Goal: Task Accomplishment & Management: Complete application form

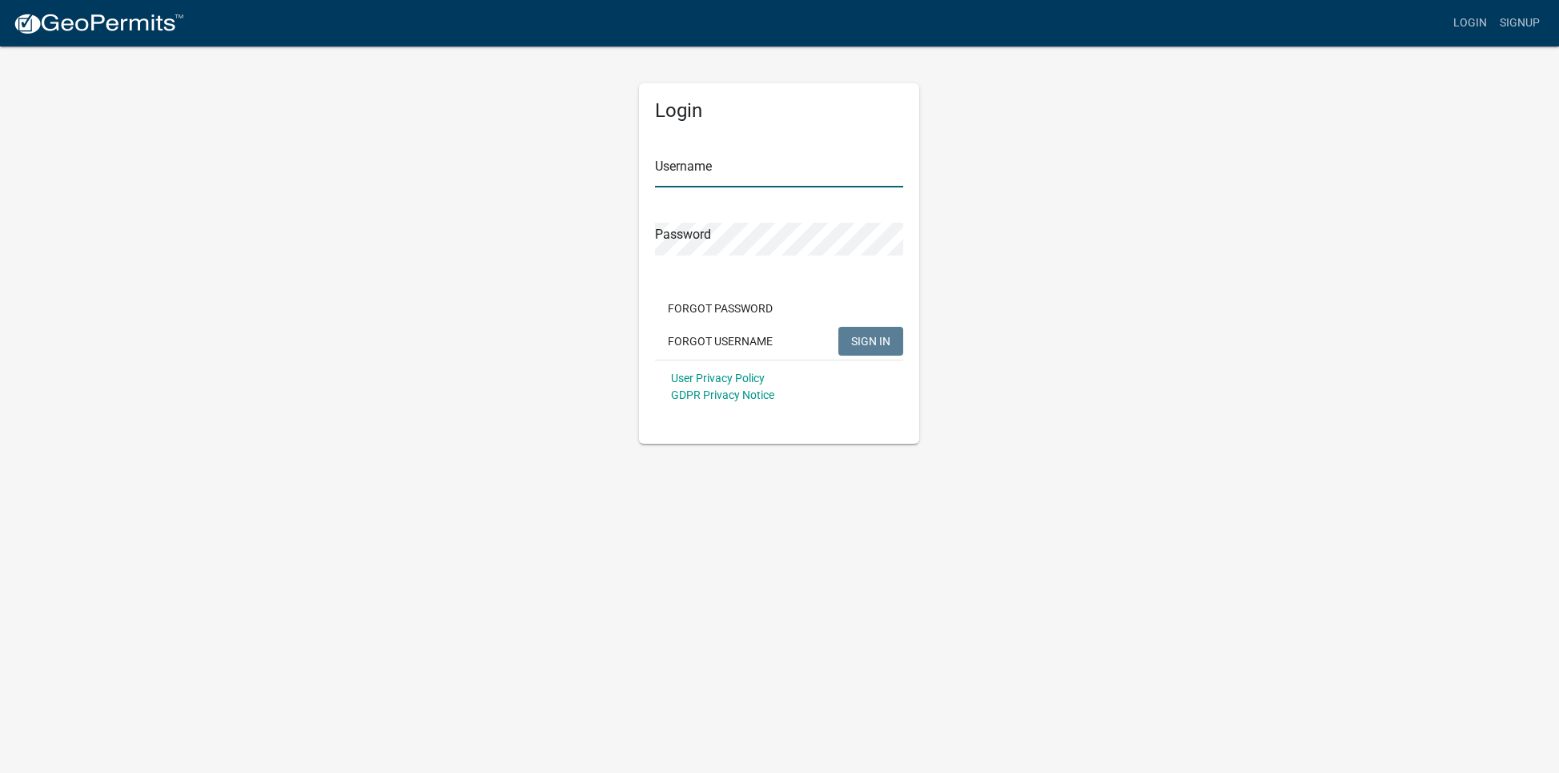
type input "[PERSON_NAME]"
click at [709, 192] on form "Username [PERSON_NAME] Password Forgot Password Forgot Username SIGN IN User Pr…" at bounding box center [779, 272] width 248 height 281
click at [860, 336] on span "SIGN IN" at bounding box center [870, 340] width 39 height 13
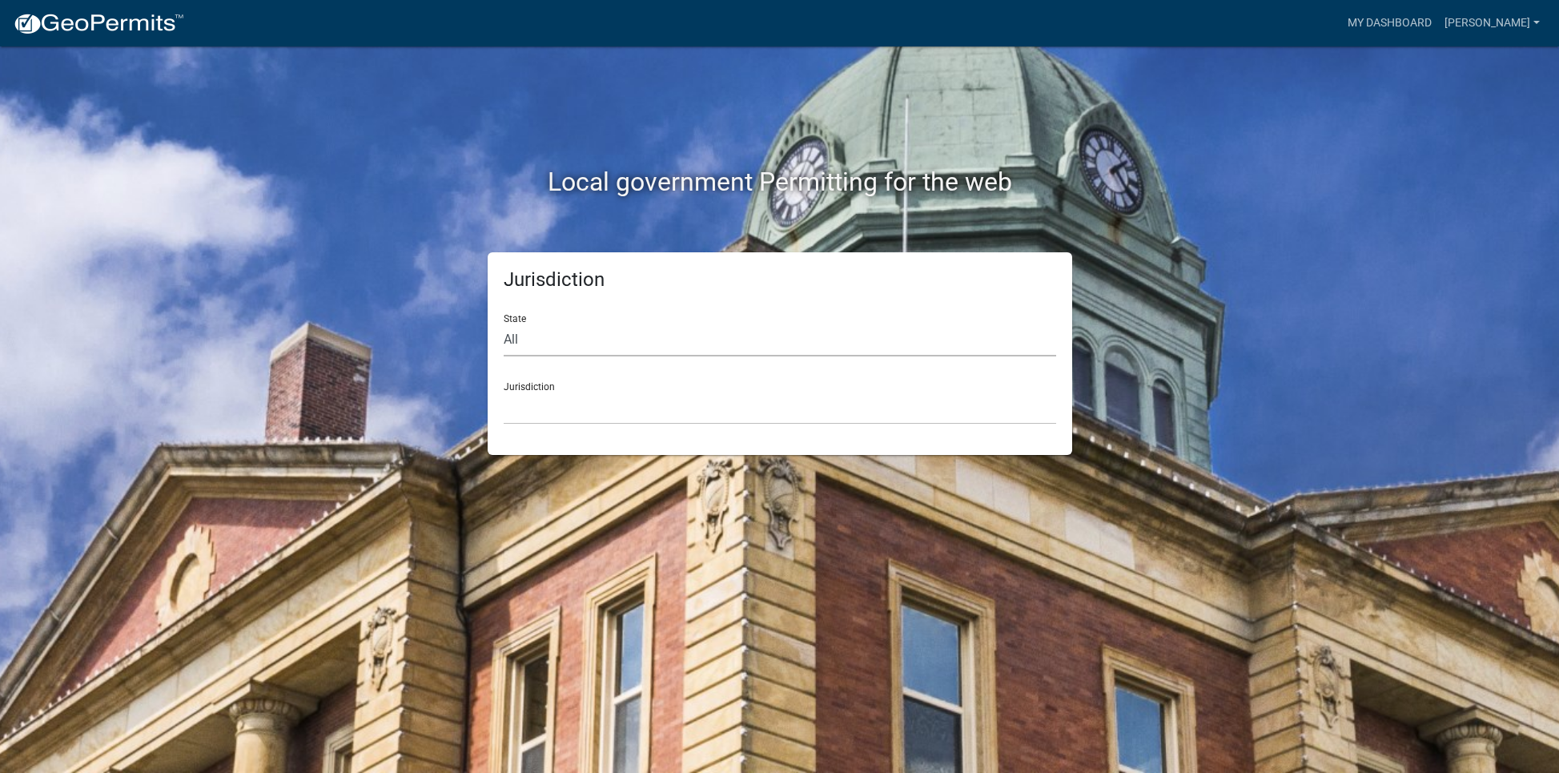
click at [646, 339] on select "All [US_STATE] [US_STATE] [US_STATE] [US_STATE] [US_STATE] [US_STATE] [US_STATE…" at bounding box center [780, 340] width 553 height 33
select select "[US_STATE]"
click at [504, 324] on select "All [US_STATE] [US_STATE] [US_STATE] [US_STATE] [US_STATE] [US_STATE] [US_STATE…" at bounding box center [780, 340] width 553 height 33
click at [592, 392] on select "[GEOGRAPHIC_DATA], [US_STATE] [GEOGRAPHIC_DATA], [US_STATE] [GEOGRAPHIC_DATA], …" at bounding box center [780, 408] width 553 height 33
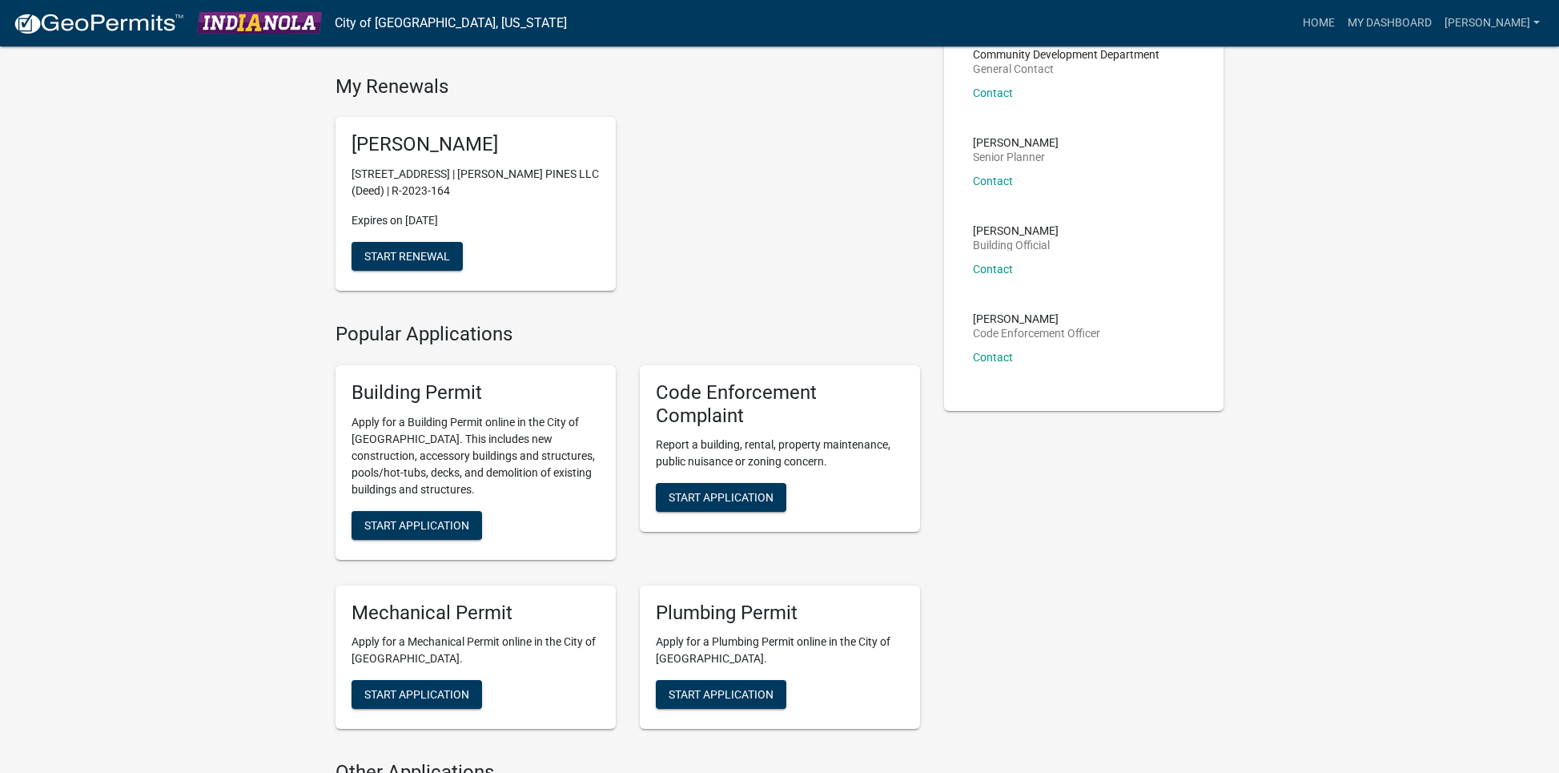
scroll to position [145, 0]
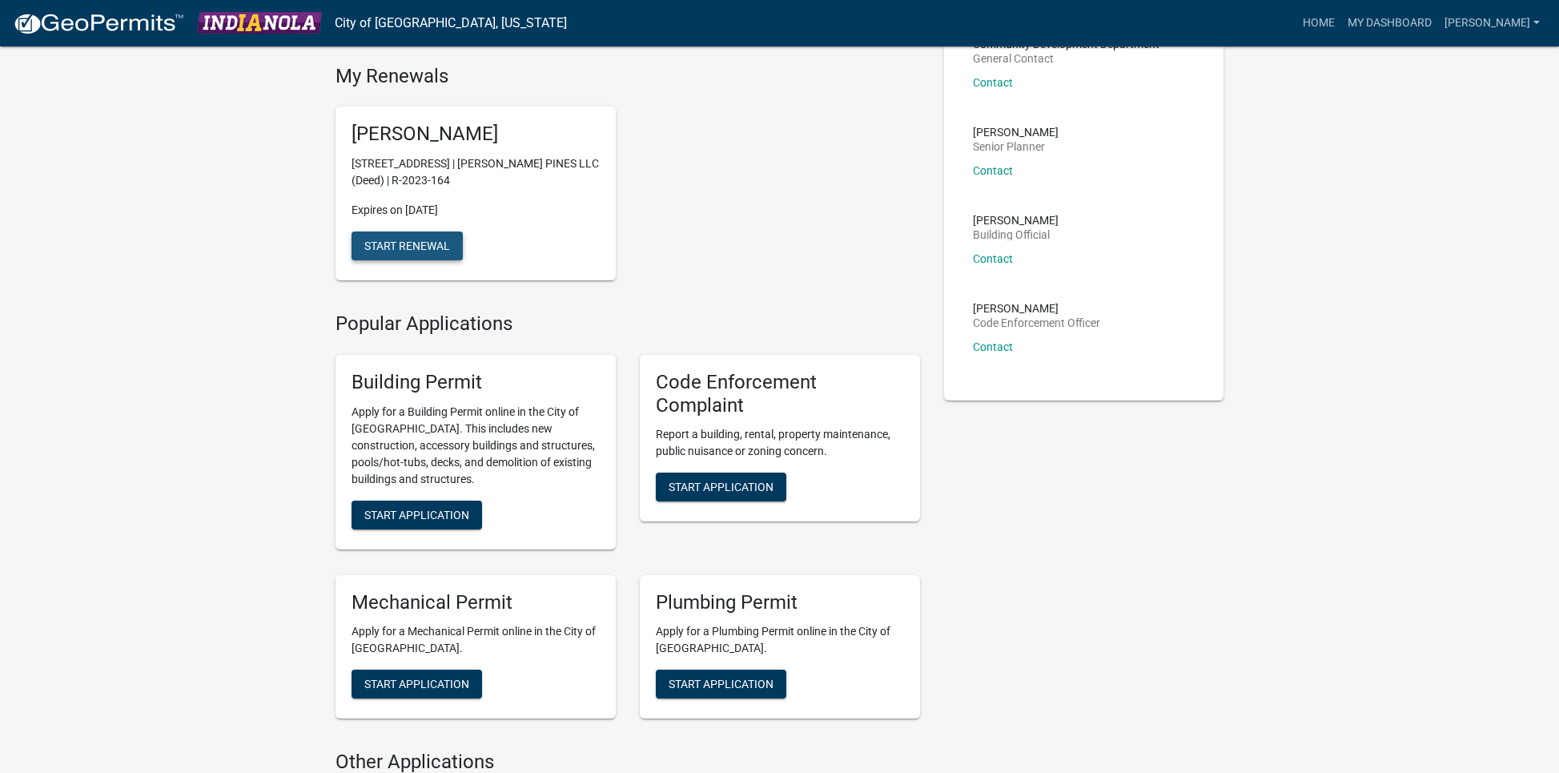
click at [430, 249] on span "Start Renewal" at bounding box center [407, 245] width 86 height 13
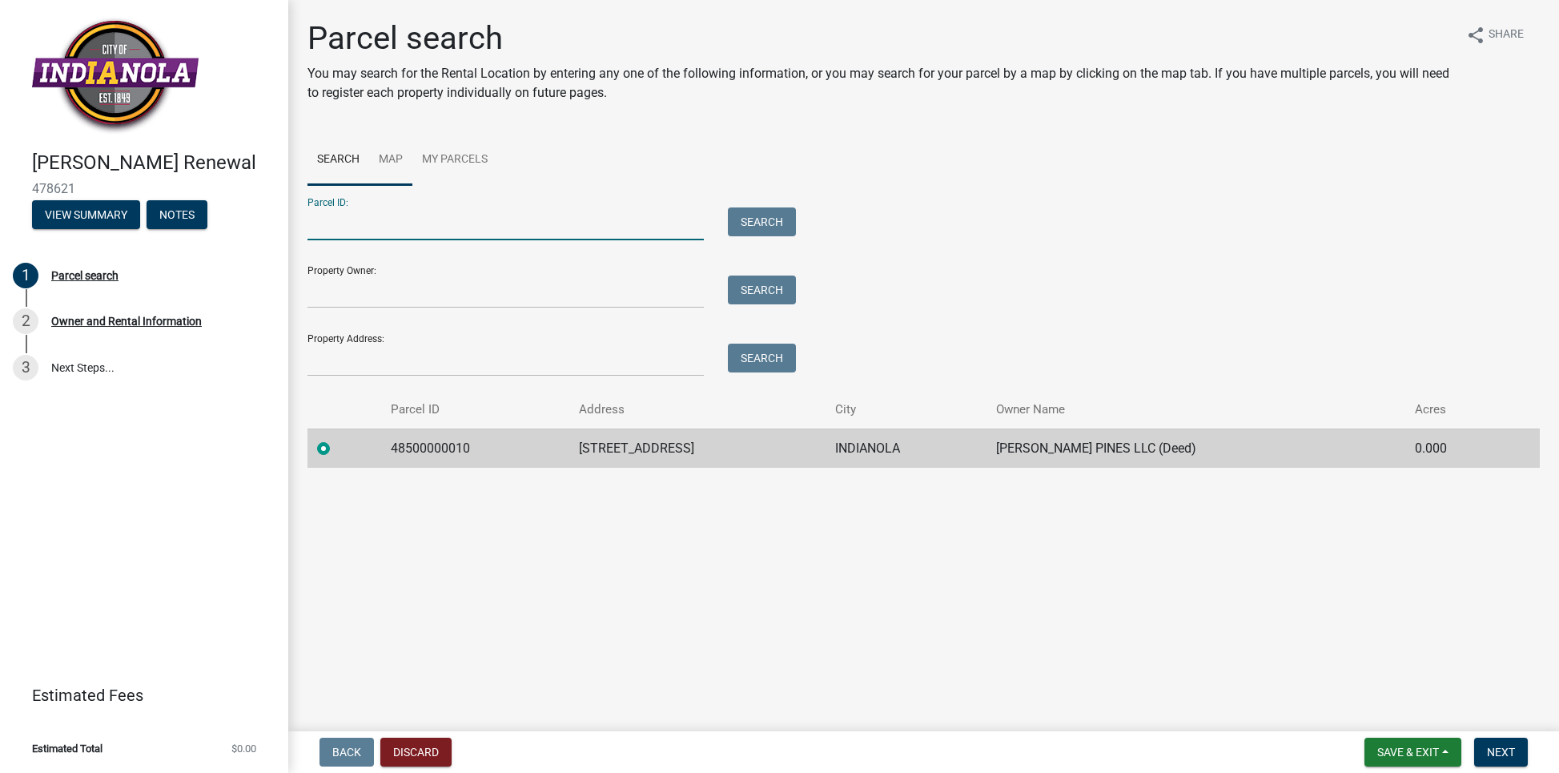
drag, startPoint x: 404, startPoint y: 229, endPoint x: 391, endPoint y: 142, distance: 88.3
click at [388, 176] on wm-search-parcel-data-activity-input "Search Map My Parcels Parcel ID: Search Property Owner: Search Property Address…" at bounding box center [924, 301] width 1232 height 333
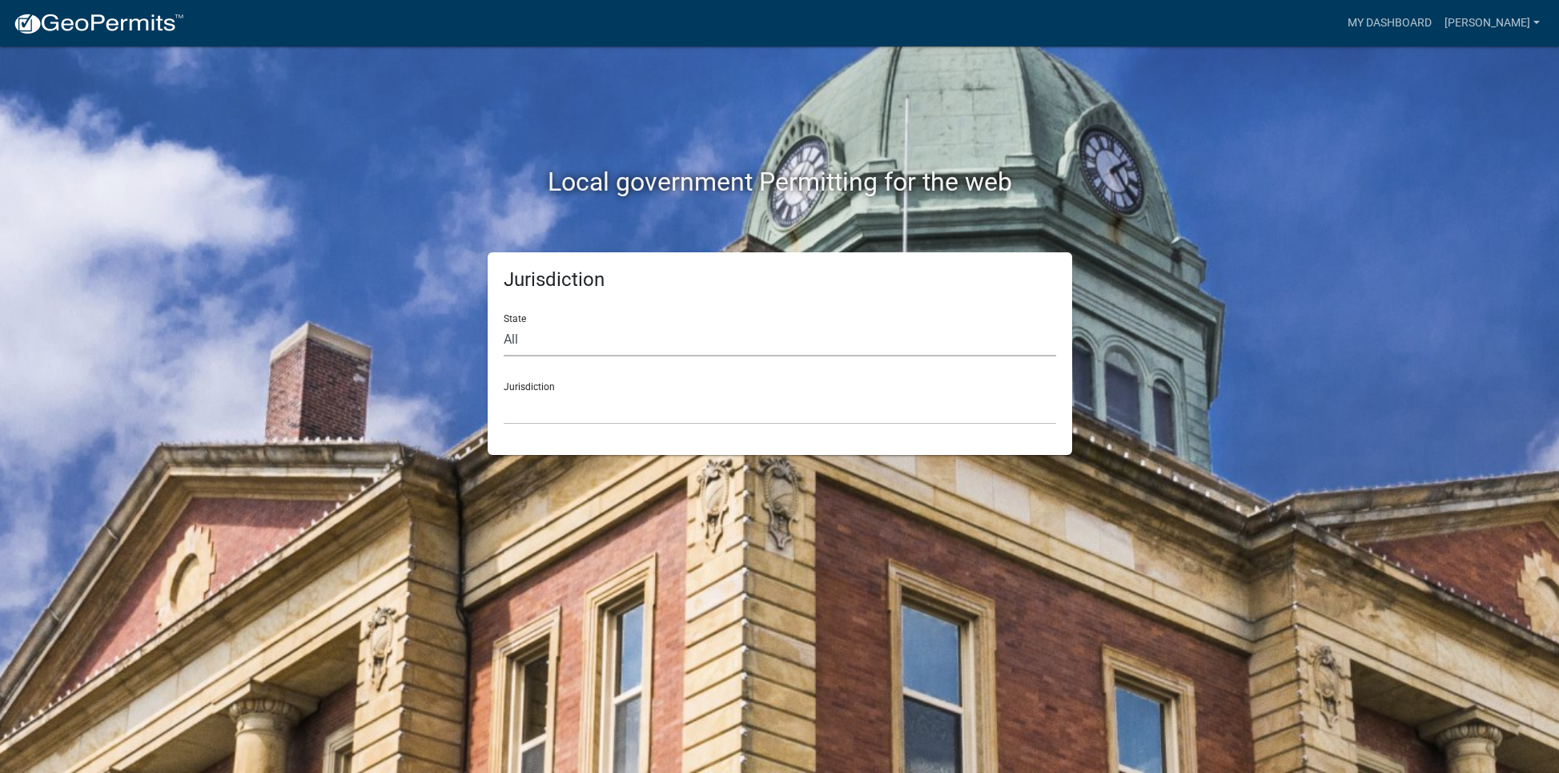
click at [971, 336] on select "All [US_STATE] [US_STATE] [US_STATE] [US_STATE] [US_STATE] [US_STATE] [US_STATE…" at bounding box center [780, 340] width 553 height 33
select select "[US_STATE]"
click at [504, 324] on select "All [US_STATE] [US_STATE] [US_STATE] [US_STATE] [US_STATE] [US_STATE] [US_STATE…" at bounding box center [780, 340] width 553 height 33
click at [767, 398] on select "[GEOGRAPHIC_DATA], [US_STATE] [GEOGRAPHIC_DATA], [US_STATE] [GEOGRAPHIC_DATA], …" at bounding box center [780, 408] width 553 height 33
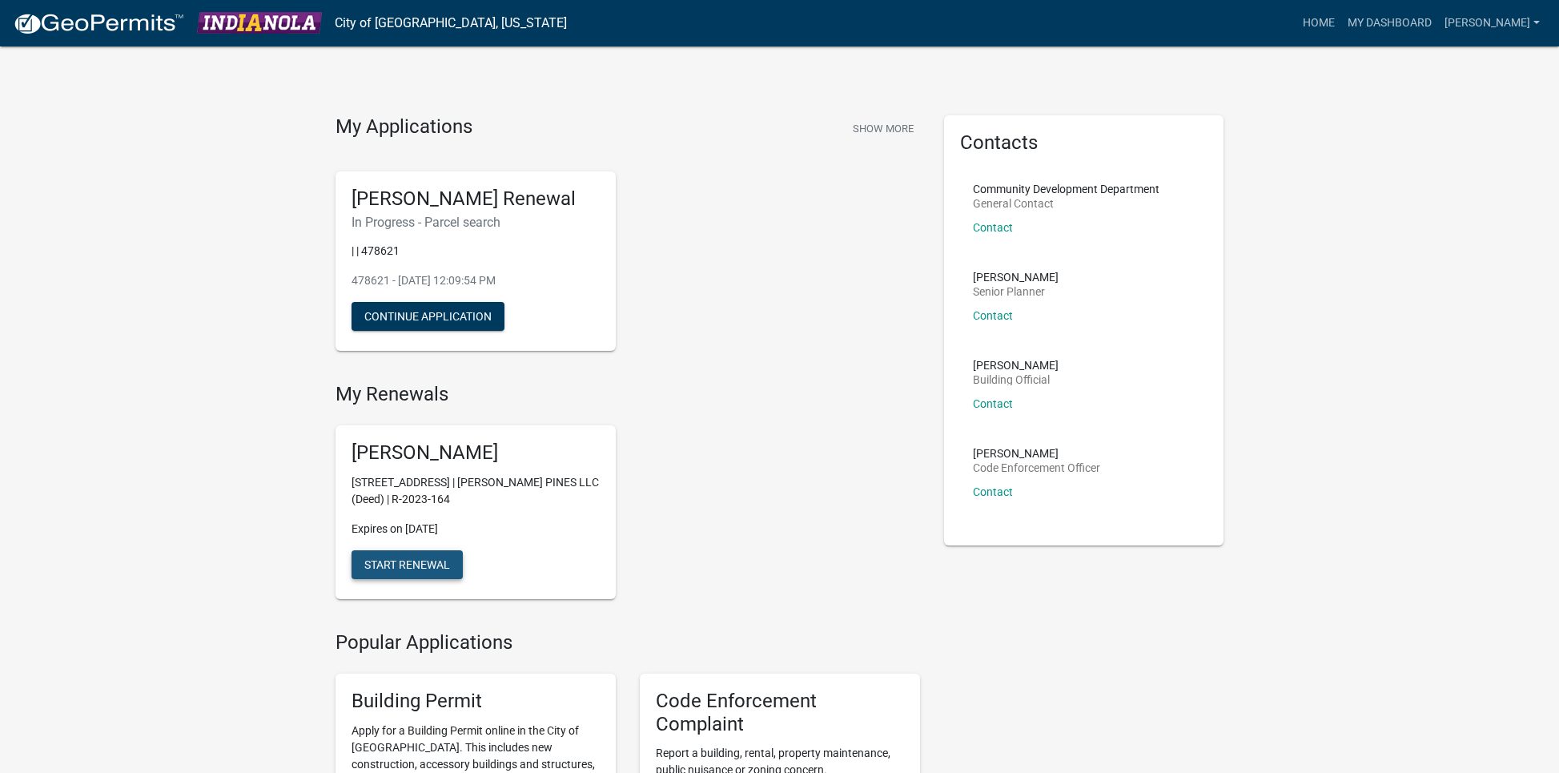
click at [445, 558] on span "Start Renewal" at bounding box center [407, 564] width 86 height 13
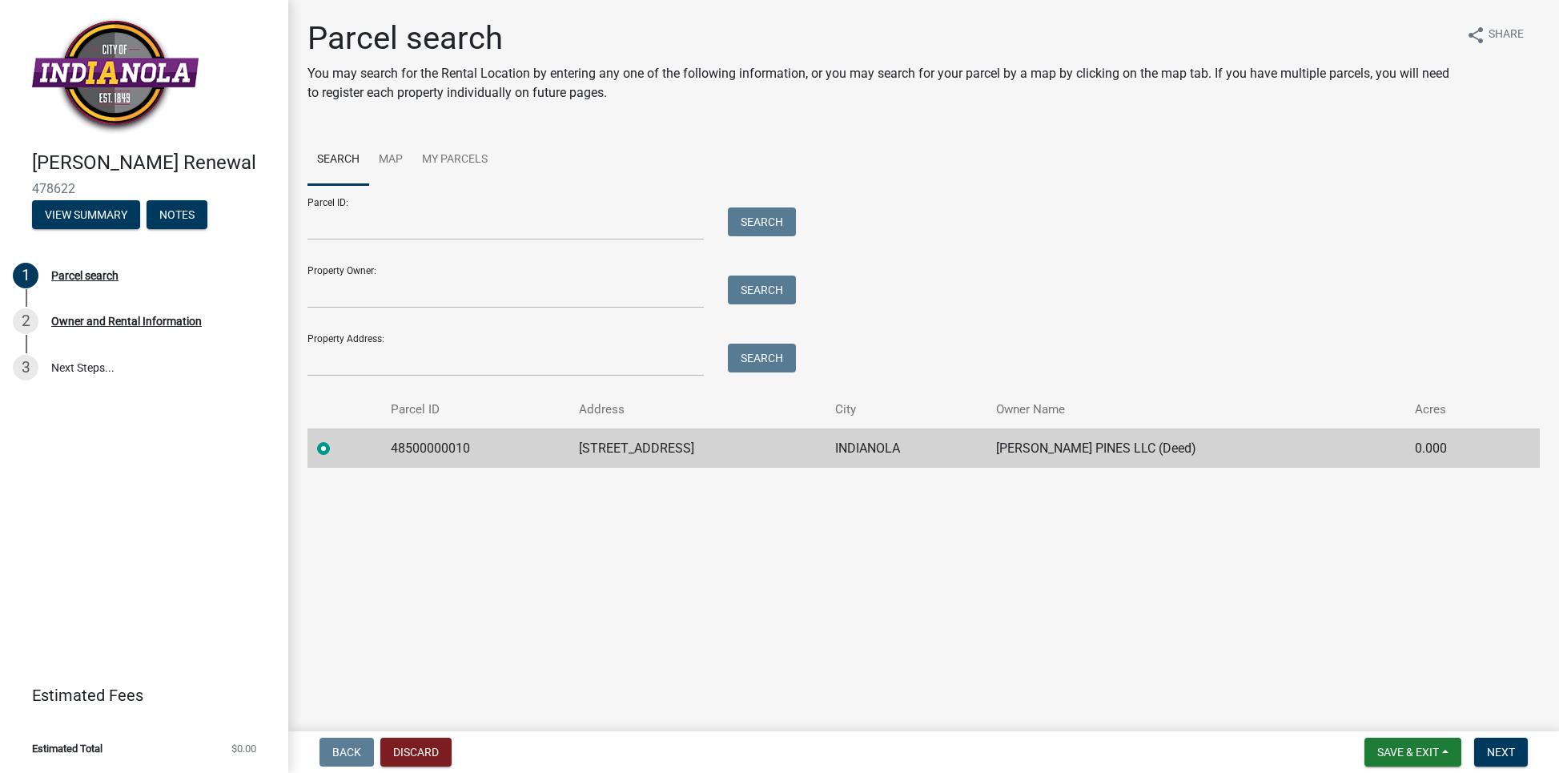
drag, startPoint x: 456, startPoint y: 532, endPoint x: 485, endPoint y: 462, distance: 75.7
click at [468, 509] on main "Parcel search You may search for the Rental Location by entering any one of the…" at bounding box center [923, 362] width 1271 height 725
click at [447, 262] on div "Property Owner: Search" at bounding box center [548, 280] width 481 height 55
click at [581, 288] on input "Property Owner:" at bounding box center [506, 291] width 396 height 33
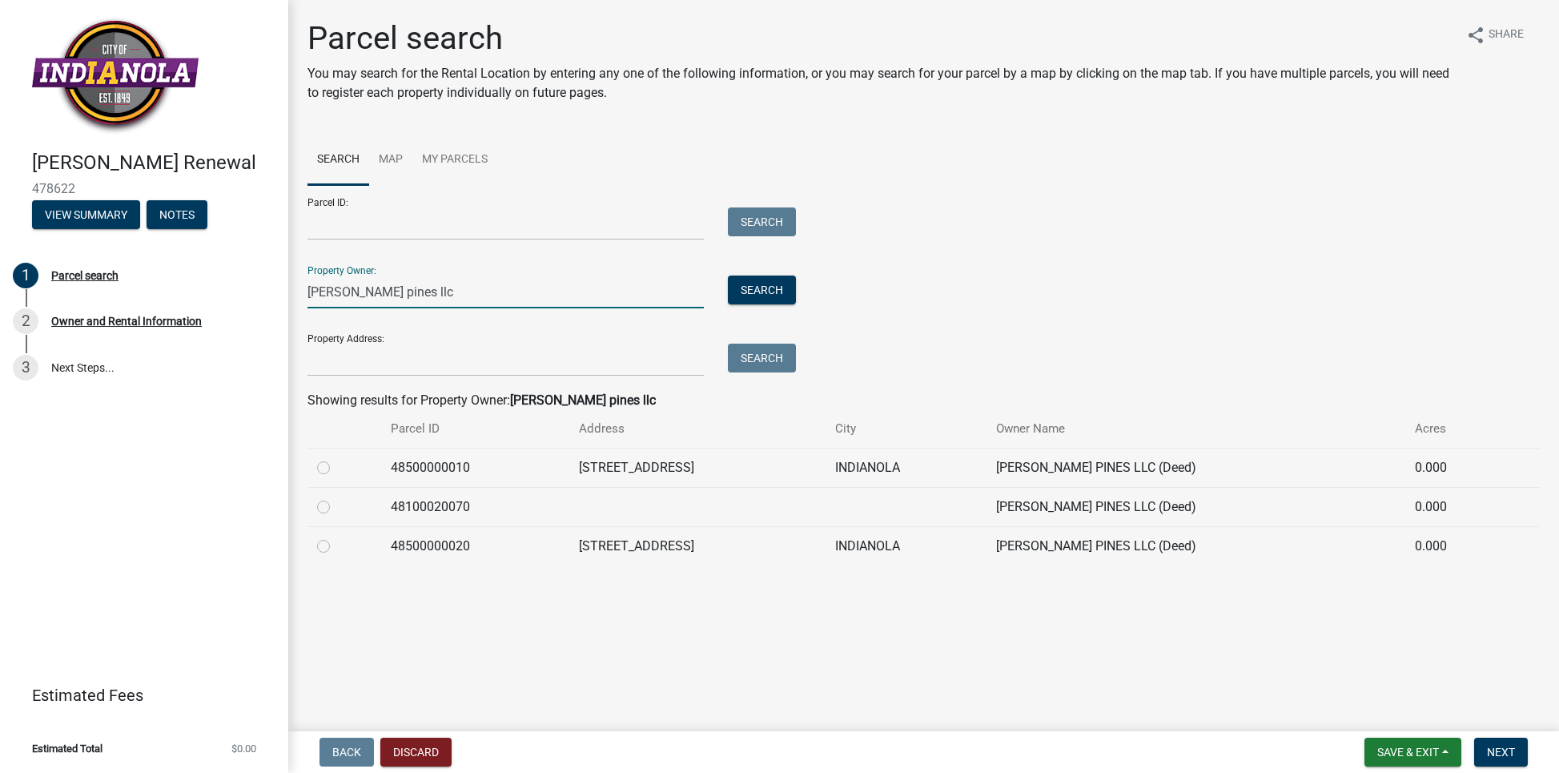
type input "[PERSON_NAME] pines llc"
click at [336, 458] on label at bounding box center [336, 458] width 0 height 0
click at [336, 468] on input "radio" at bounding box center [341, 463] width 10 height 10
radio input "true"
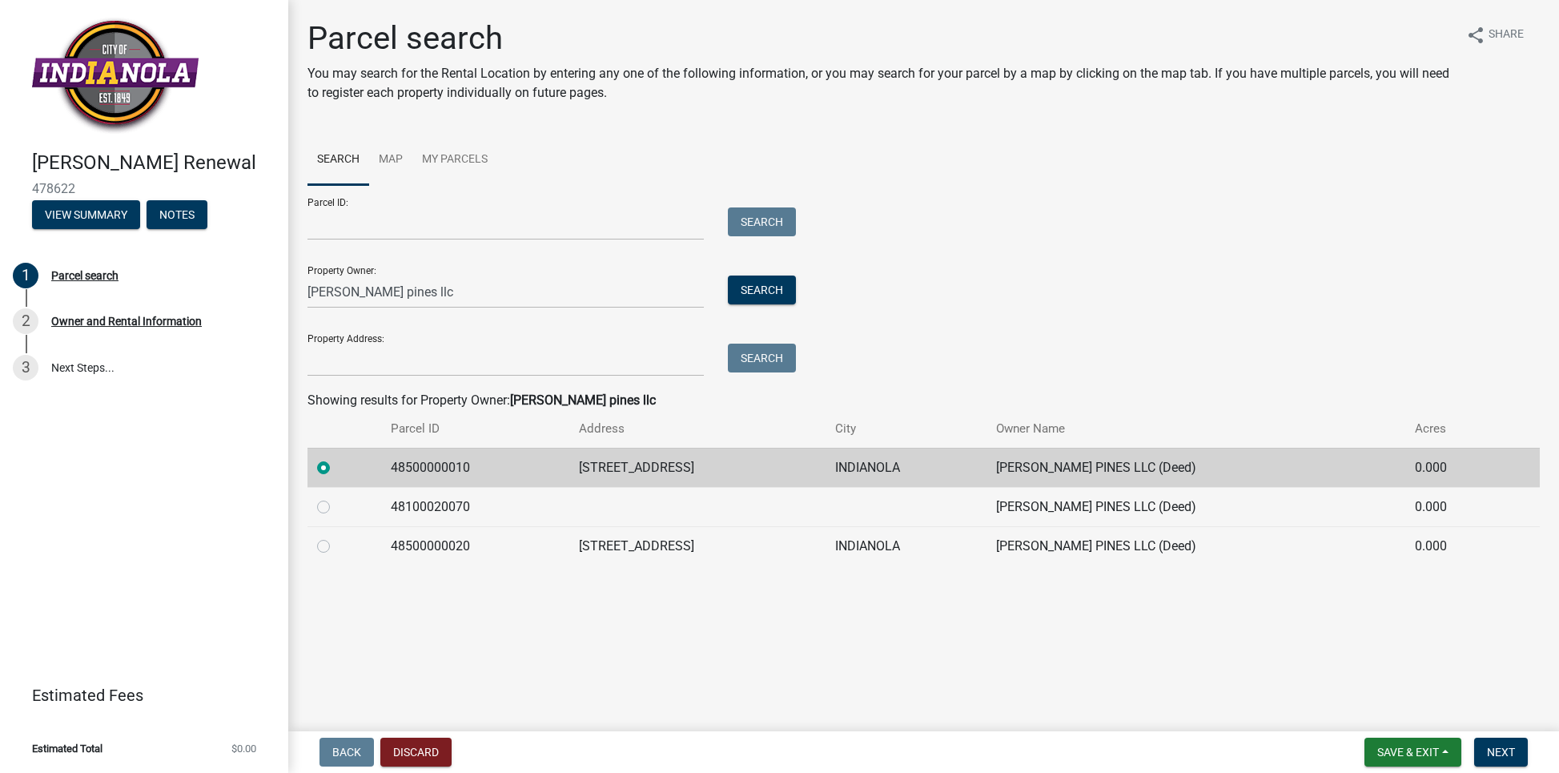
click at [336, 537] on label at bounding box center [336, 537] width 0 height 0
click at [336, 543] on input "radio" at bounding box center [341, 542] width 10 height 10
radio input "true"
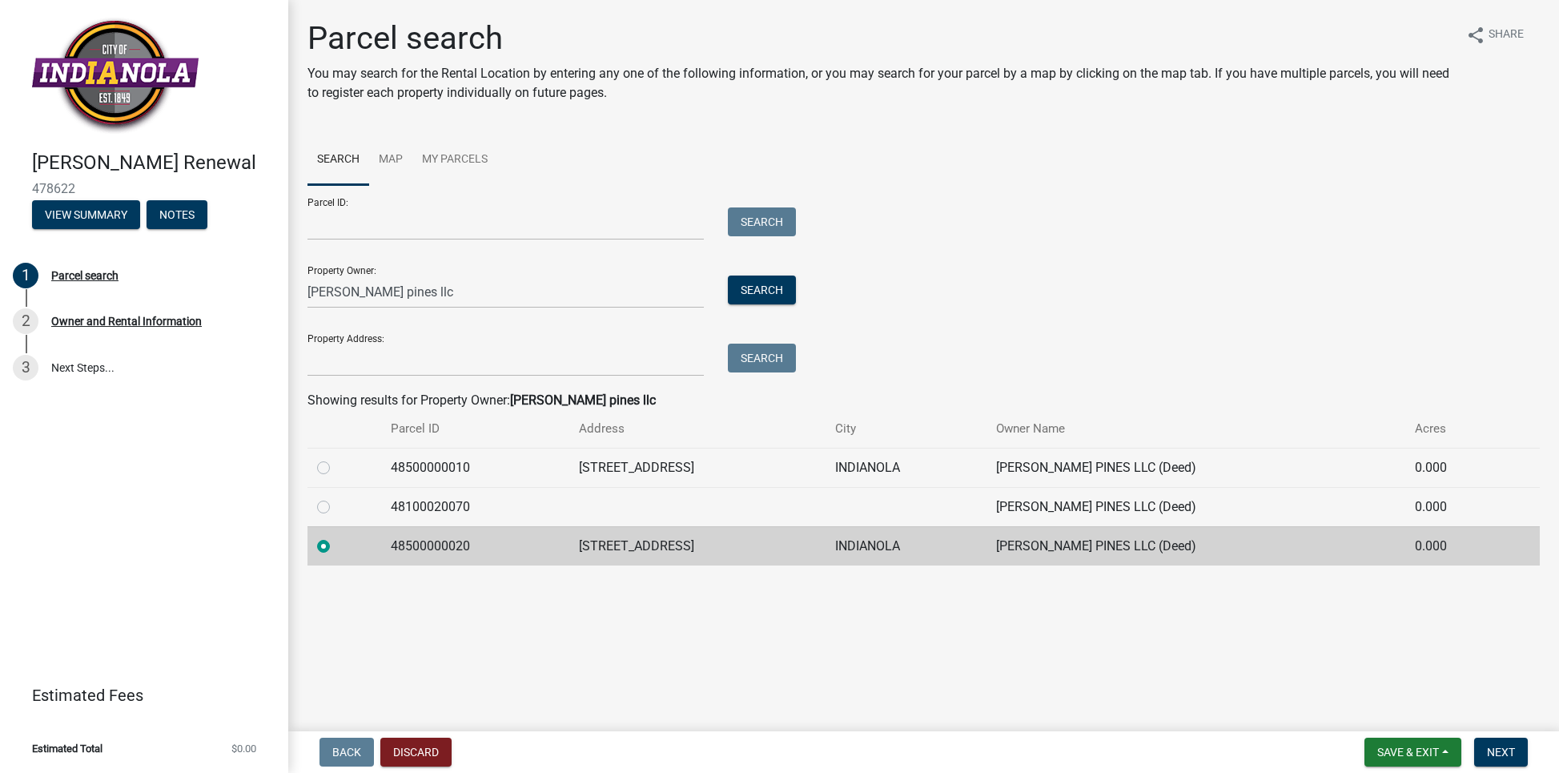
click at [336, 458] on label at bounding box center [336, 458] width 0 height 0
click at [336, 468] on input "radio" at bounding box center [341, 463] width 10 height 10
radio input "true"
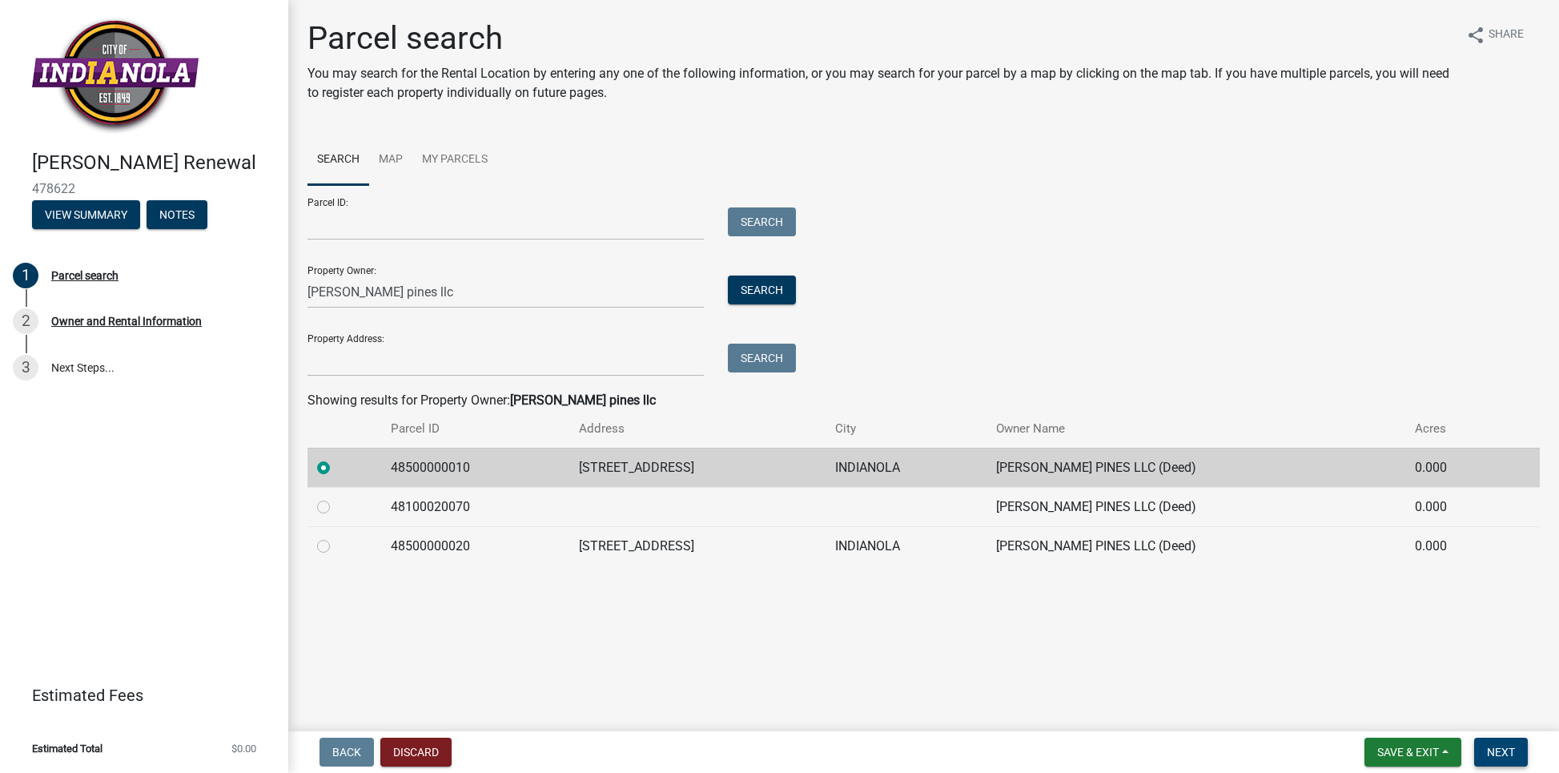
click at [1496, 750] on span "Next" at bounding box center [1501, 752] width 28 height 13
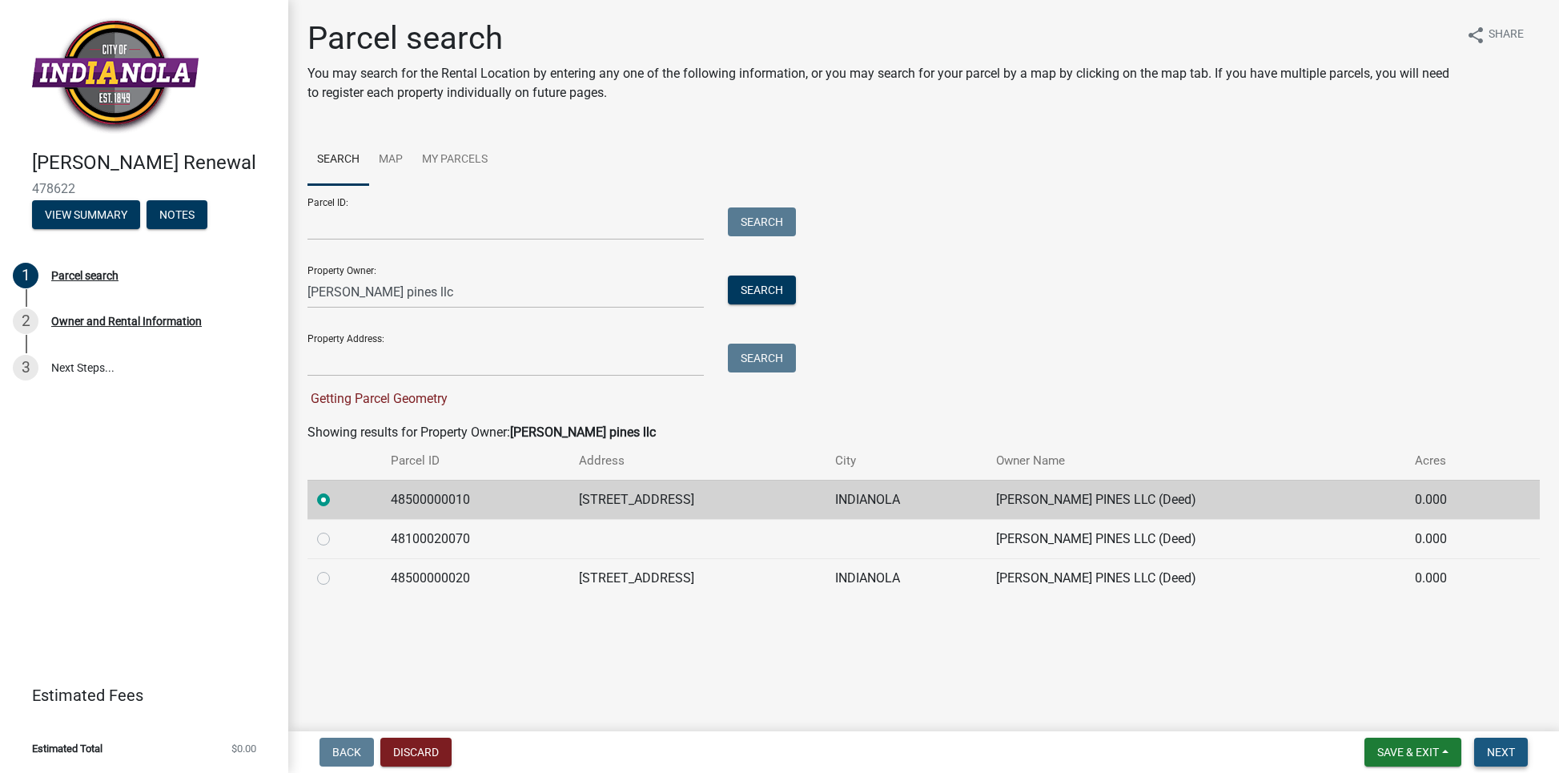
click at [1498, 750] on span "Next" at bounding box center [1501, 752] width 28 height 13
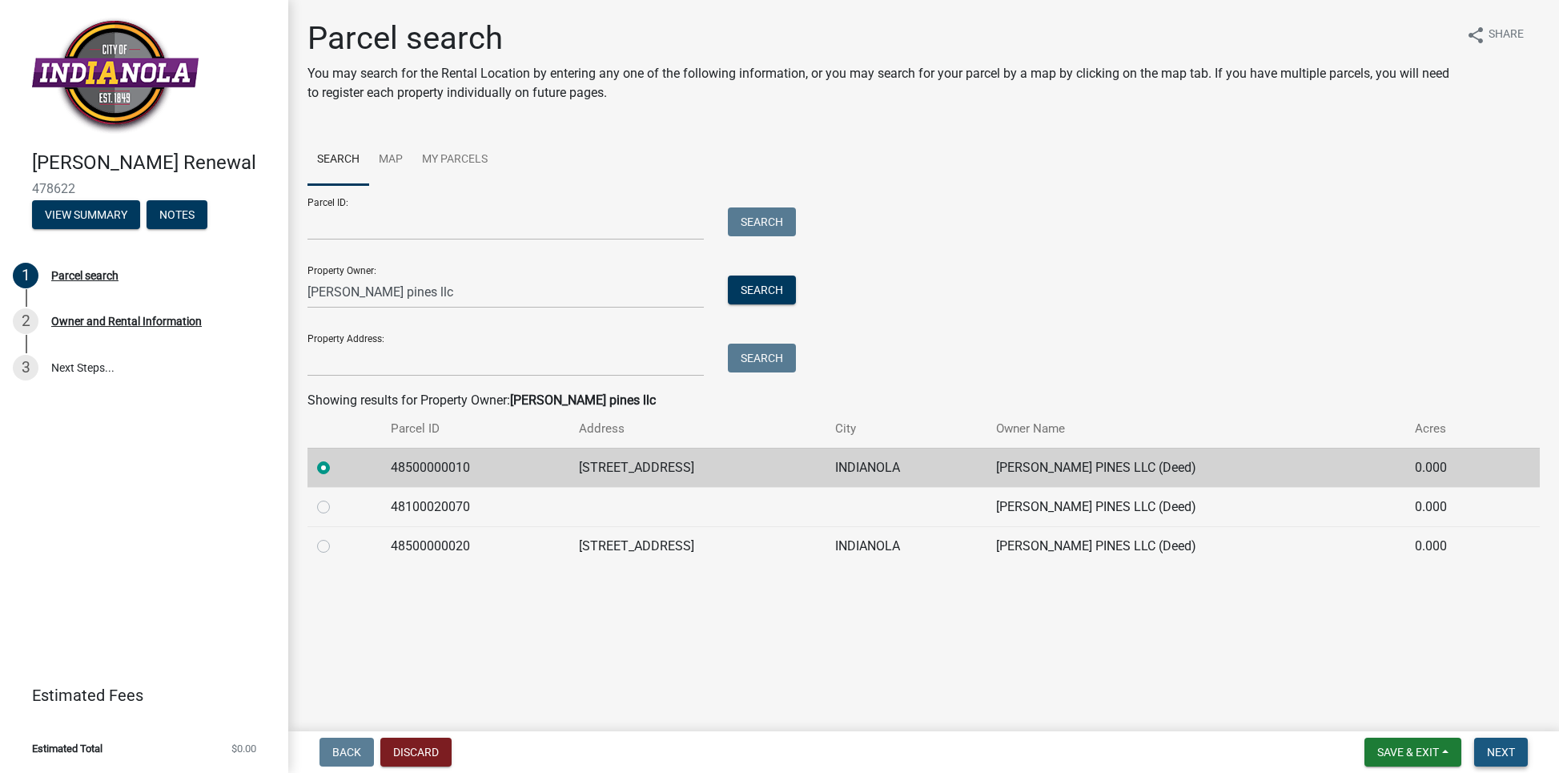
click at [1508, 751] on span "Next" at bounding box center [1501, 752] width 28 height 13
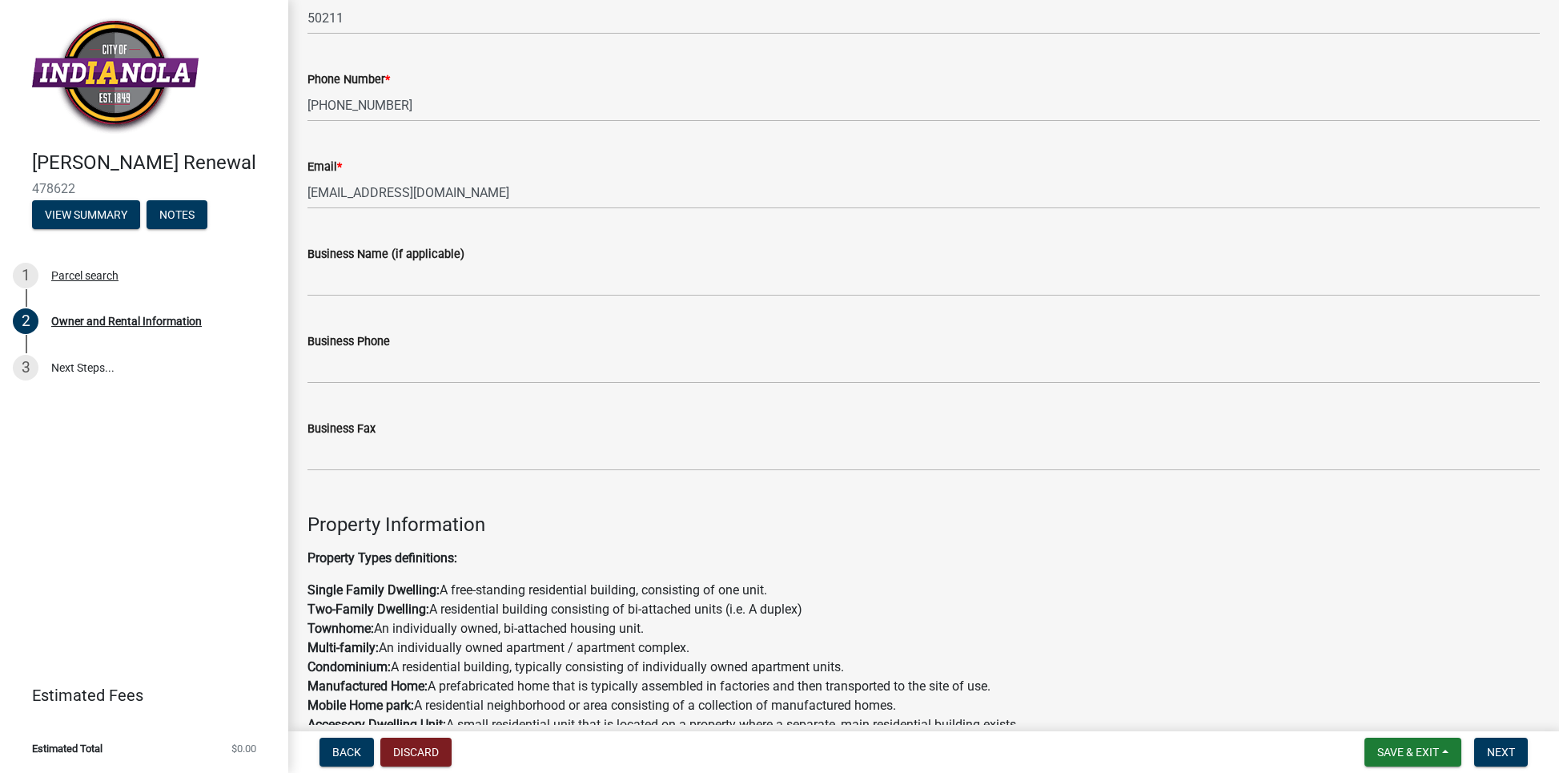
scroll to position [543, 0]
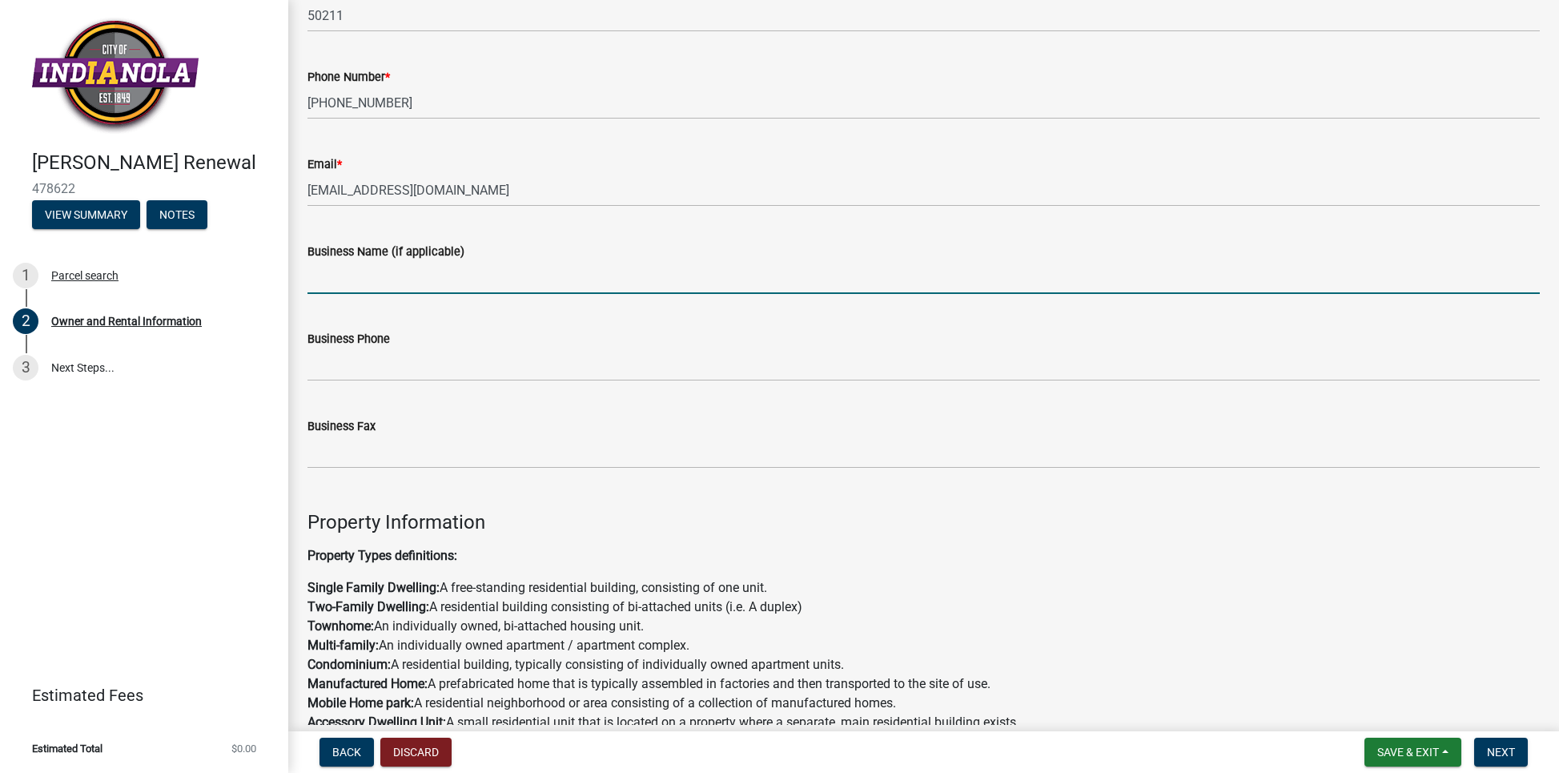
click at [452, 283] on input "Business Name (if applicable)" at bounding box center [924, 277] width 1232 height 33
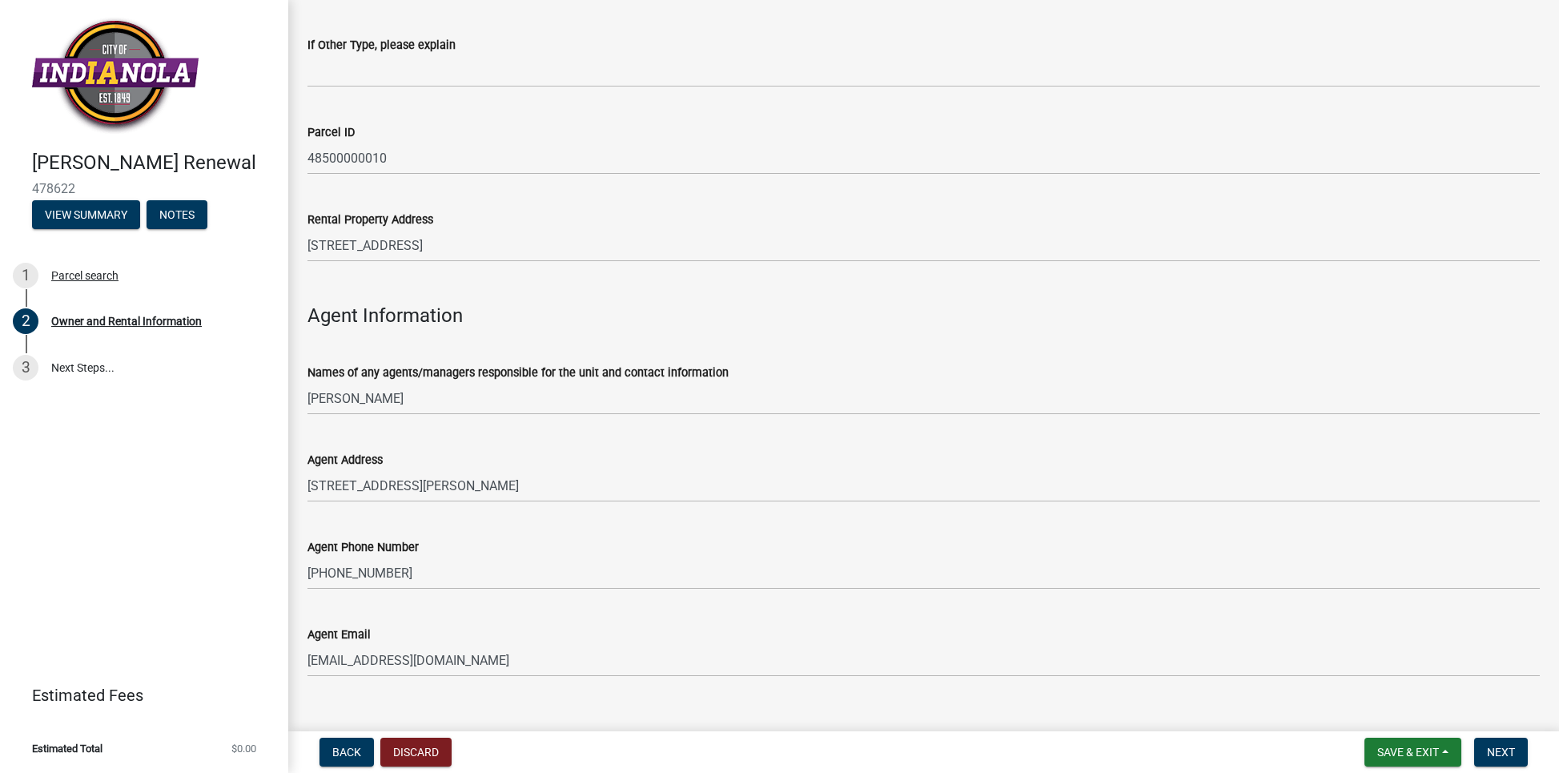
scroll to position [1566, 0]
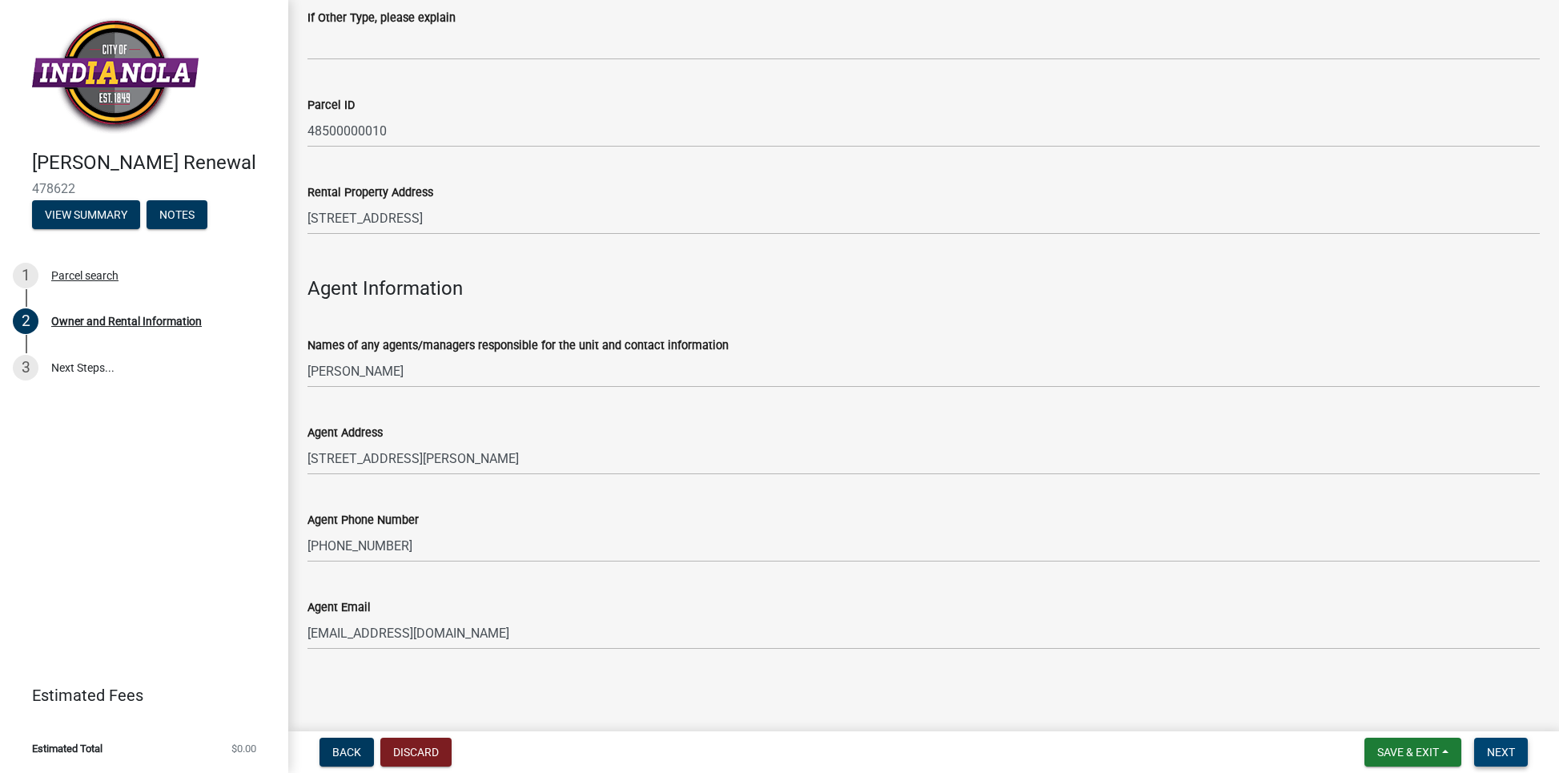
type input "Westview"
click at [1514, 743] on button "Next" at bounding box center [1501, 752] width 54 height 29
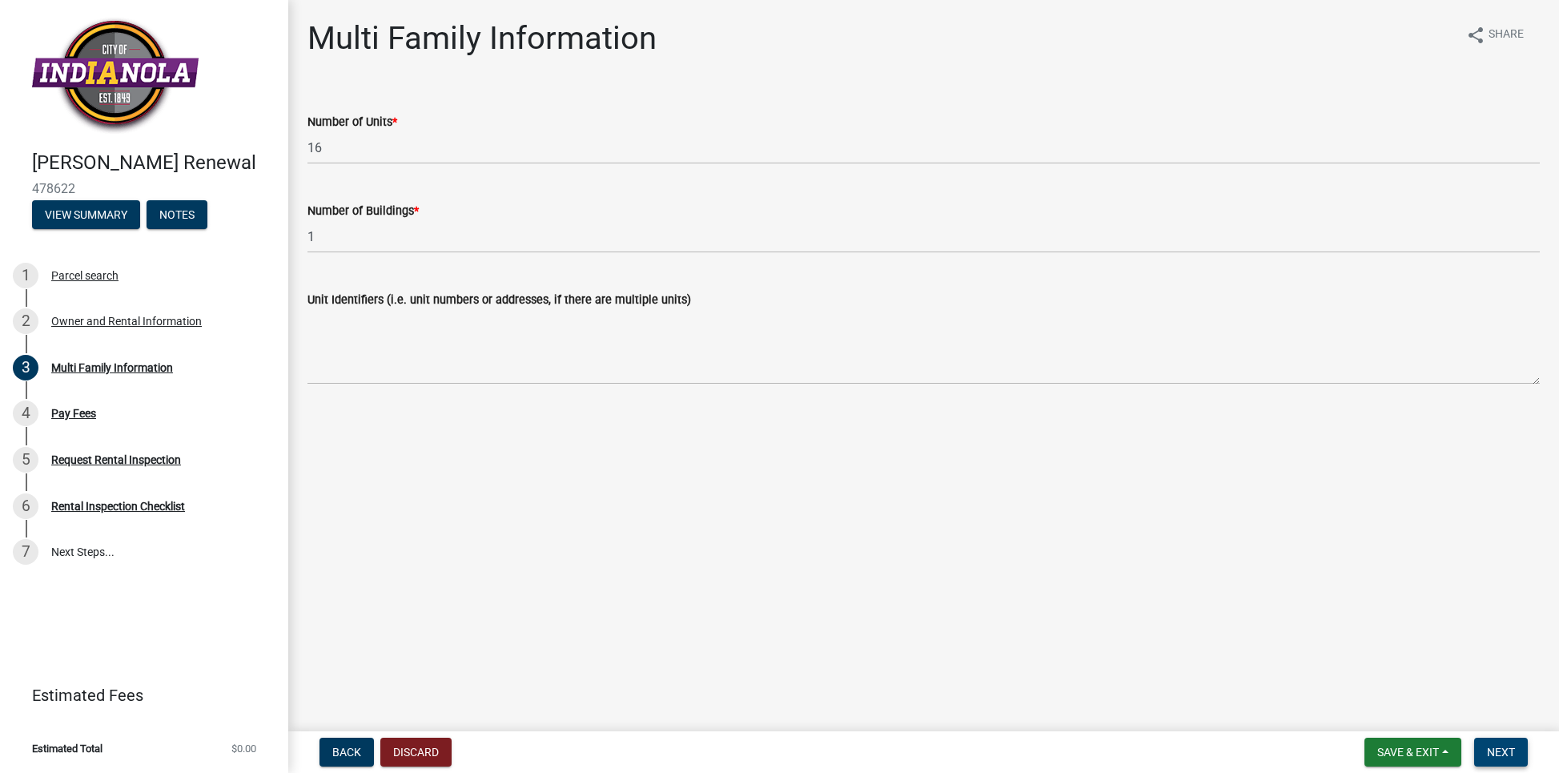
click at [1515, 757] on button "Next" at bounding box center [1501, 752] width 54 height 29
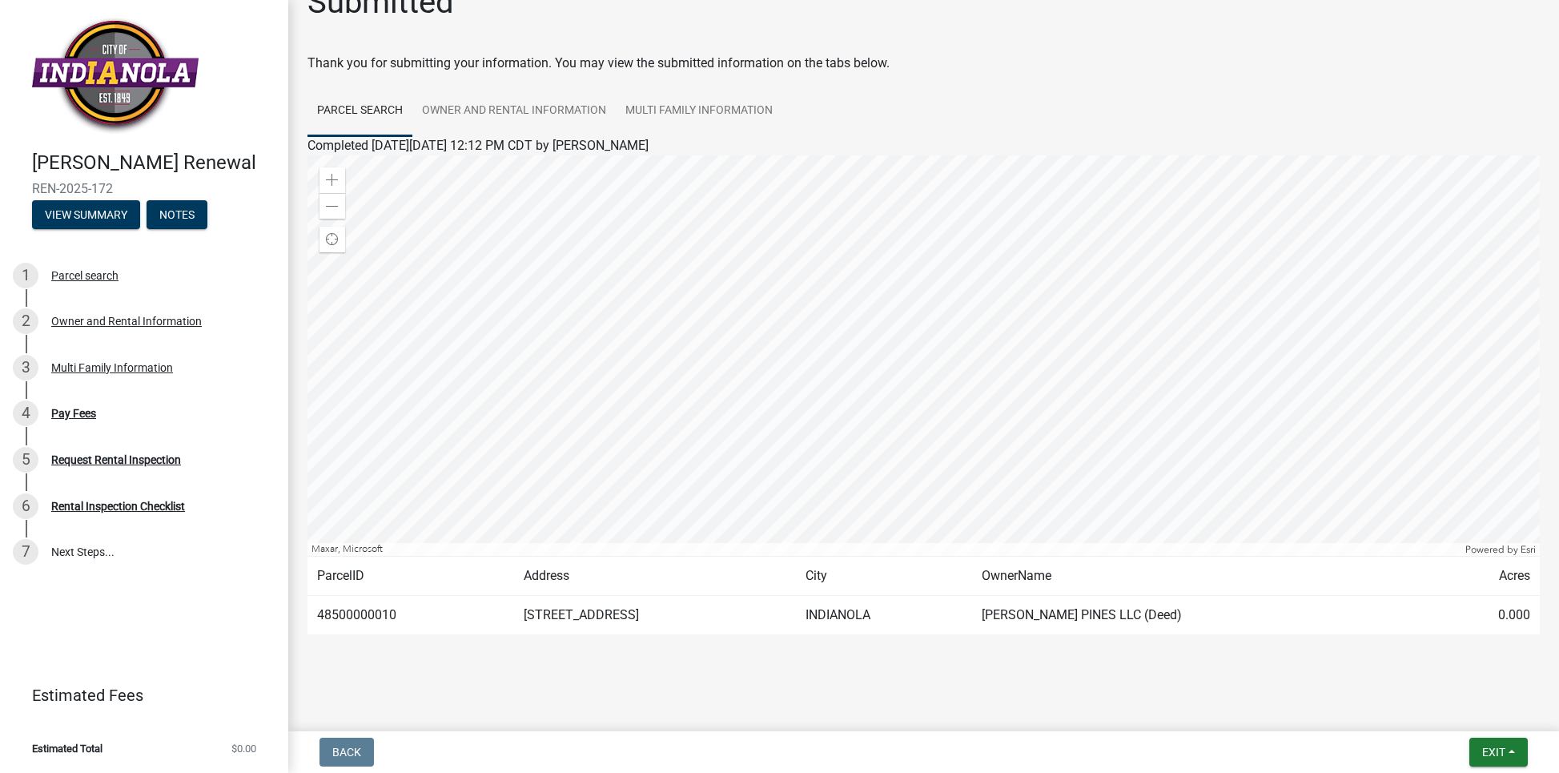
scroll to position [40, 0]
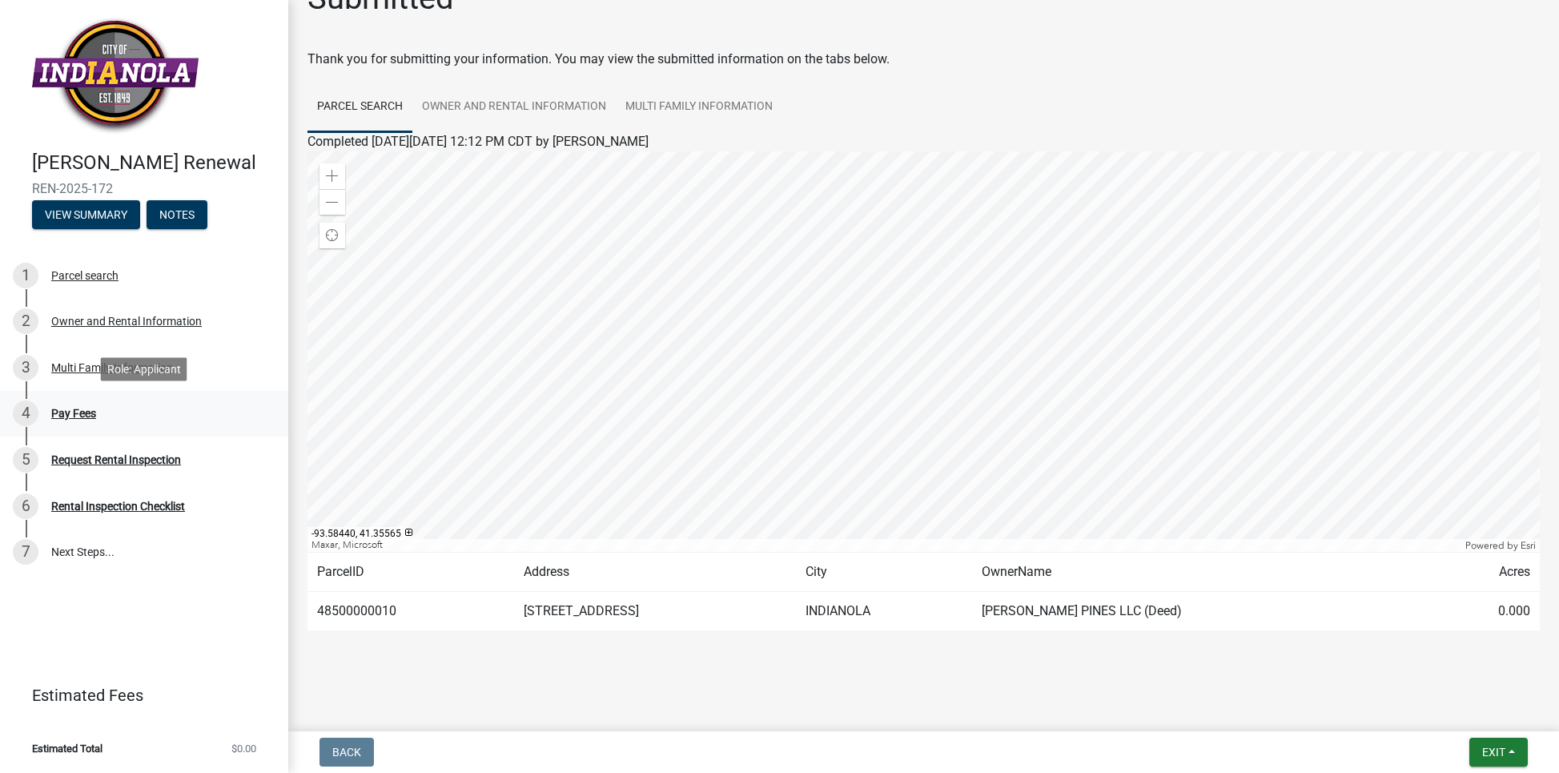
click at [79, 417] on div "Pay Fees" at bounding box center [73, 413] width 45 height 11
click at [1482, 754] on span "Exit" at bounding box center [1493, 752] width 23 height 13
click at [1434, 711] on button "Save & Exit" at bounding box center [1465, 710] width 128 height 38
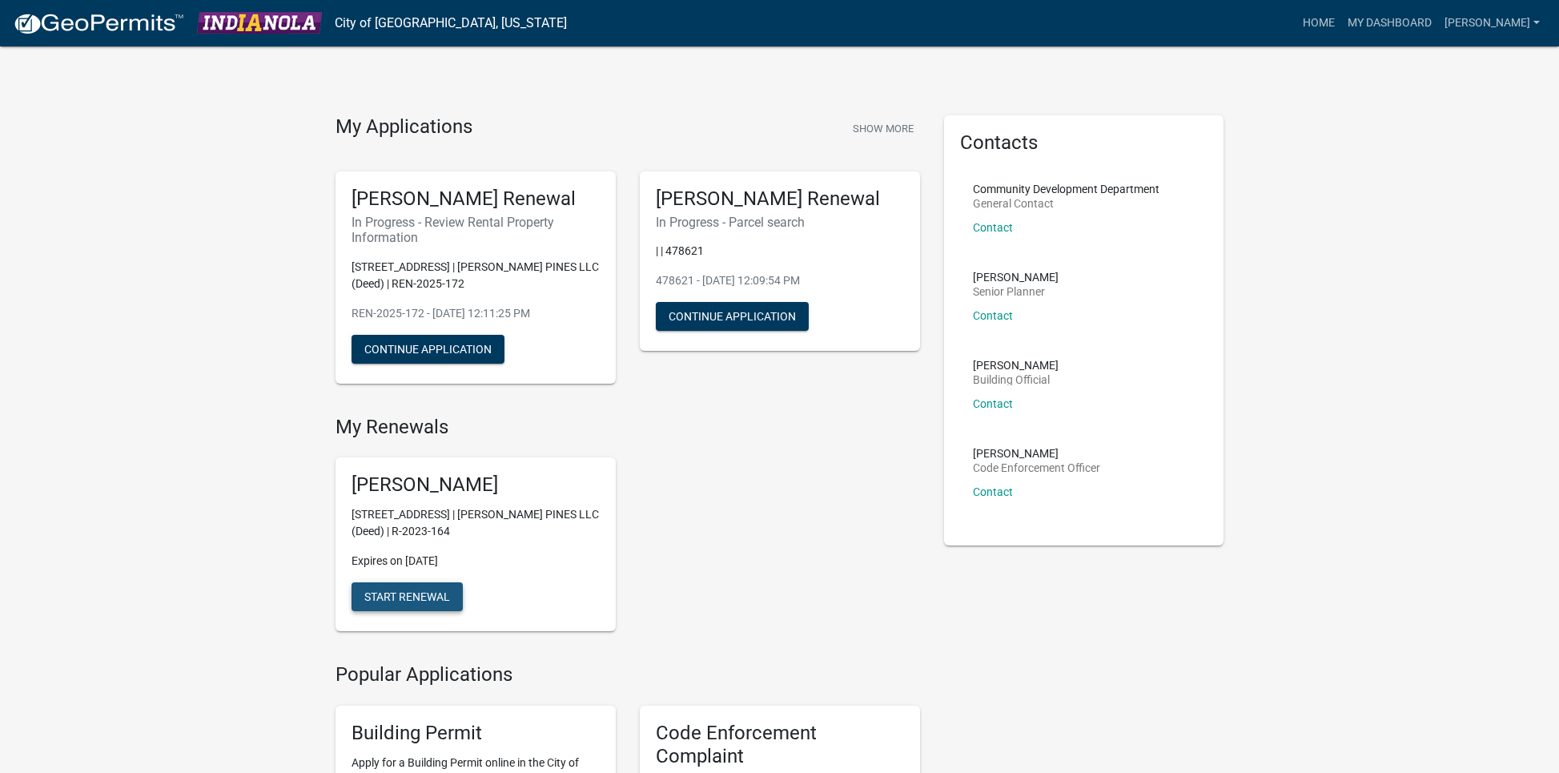
click at [444, 591] on span "Start Renewal" at bounding box center [407, 596] width 86 height 13
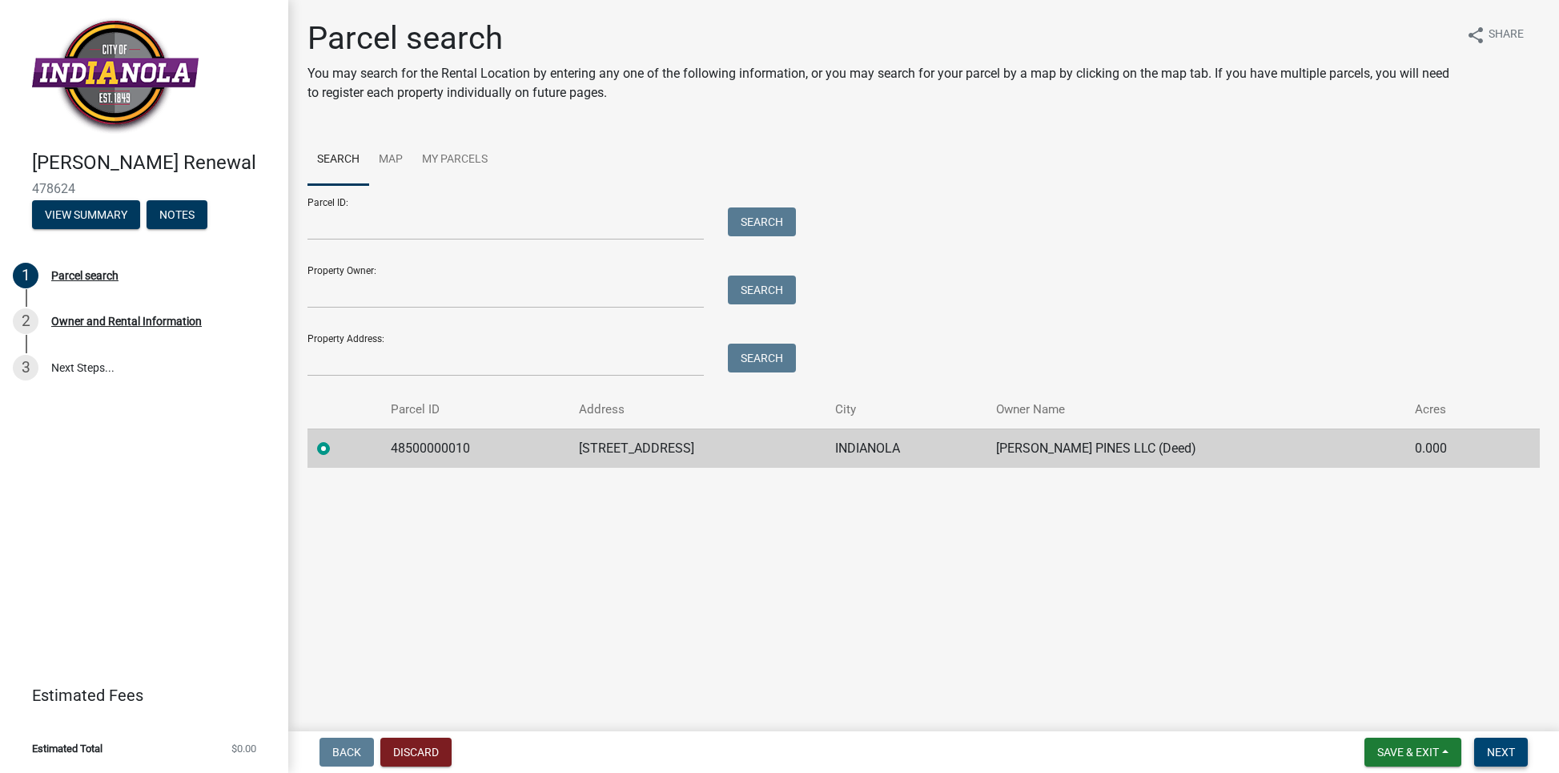
click at [1488, 749] on span "Next" at bounding box center [1501, 752] width 28 height 13
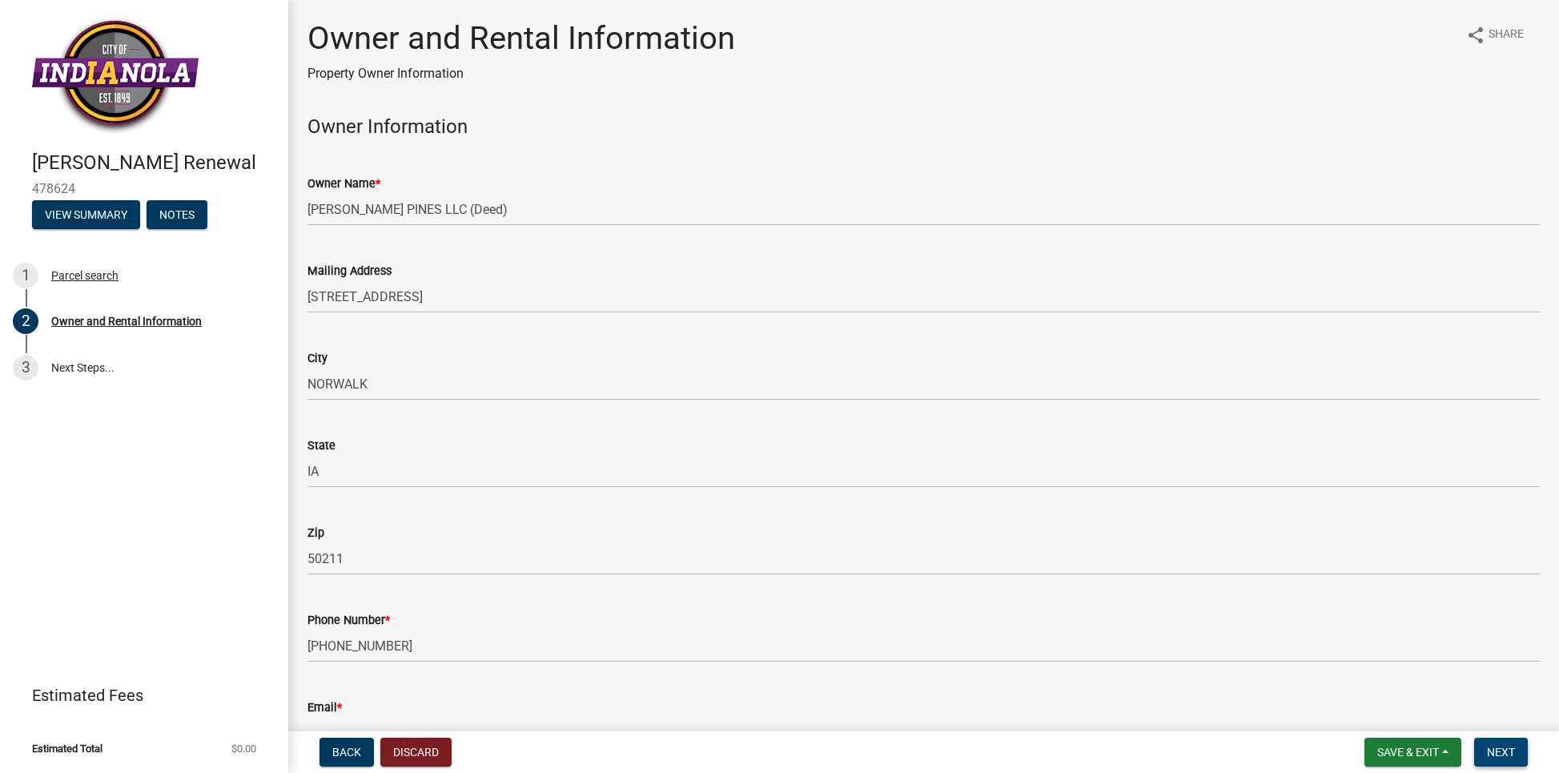
click at [1492, 750] on span "Next" at bounding box center [1501, 752] width 28 height 13
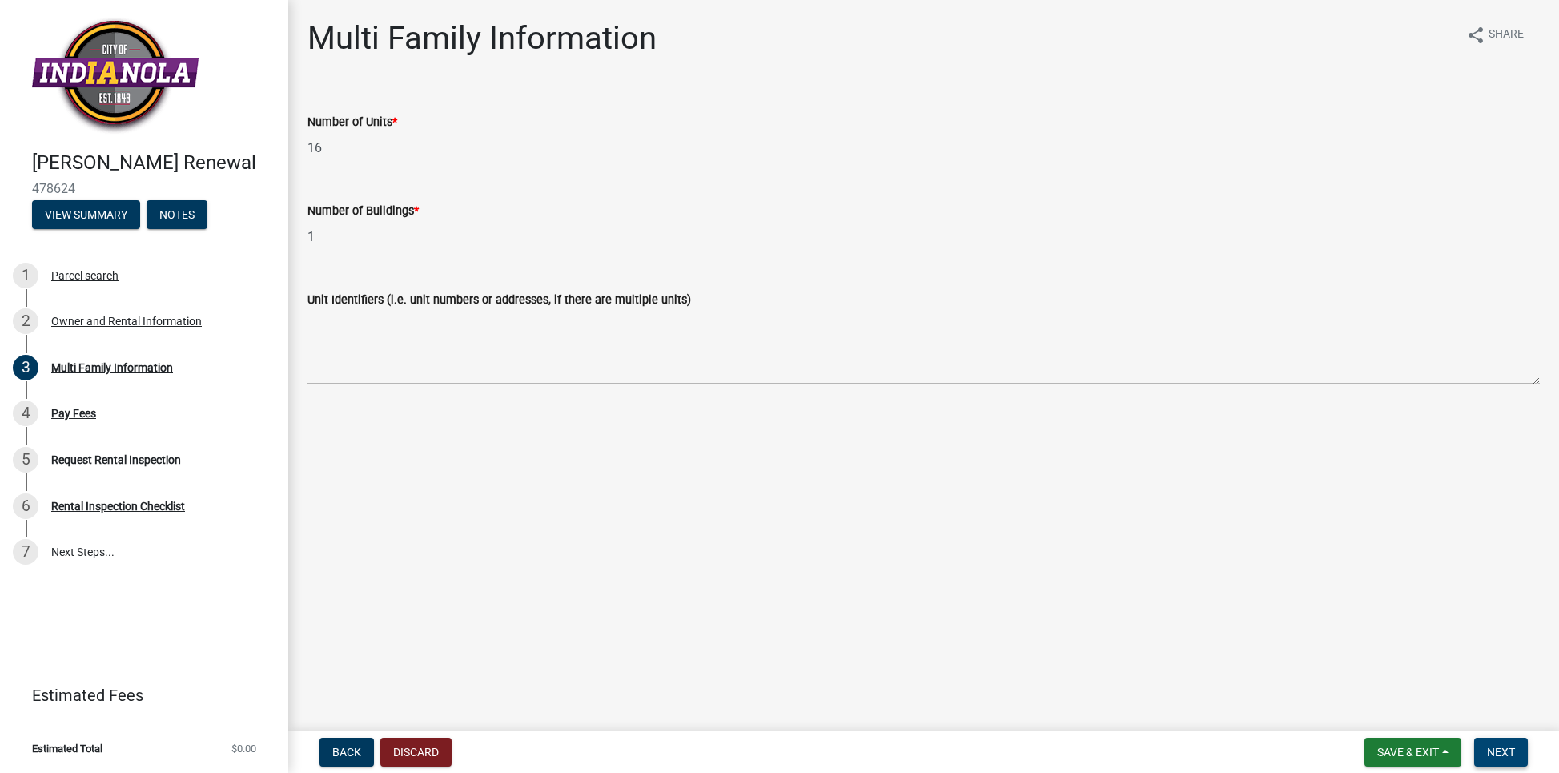
click at [1491, 748] on span "Next" at bounding box center [1501, 752] width 28 height 13
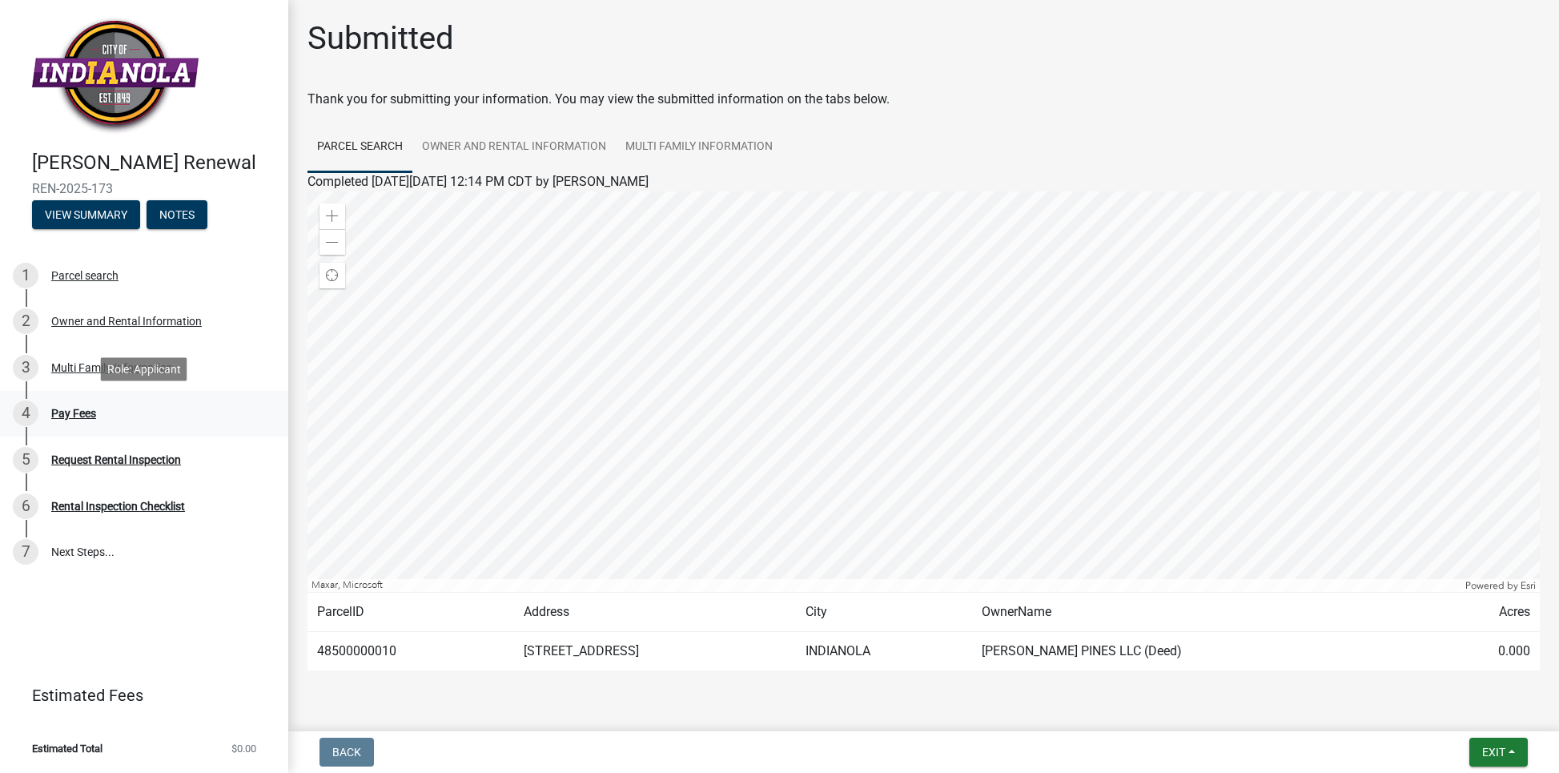
click at [65, 418] on div "Pay Fees" at bounding box center [73, 413] width 45 height 11
click at [66, 418] on div "Pay Fees" at bounding box center [73, 413] width 45 height 11
click at [72, 416] on div "Pay Fees" at bounding box center [73, 413] width 45 height 11
click at [89, 462] on div "Request Rental Inspection" at bounding box center [116, 459] width 130 height 11
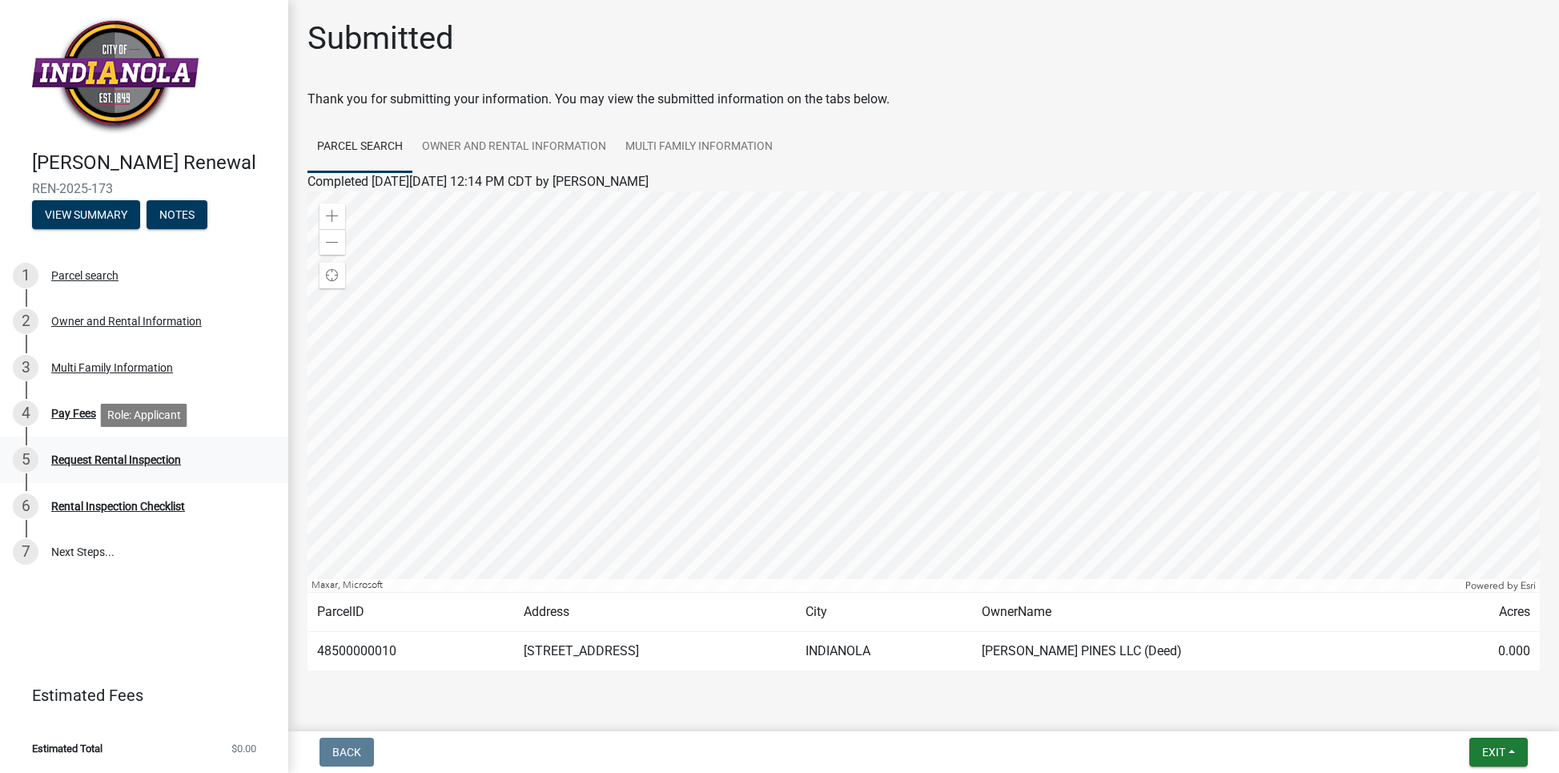
click at [89, 462] on div "Request Rental Inspection" at bounding box center [116, 459] width 130 height 11
click at [87, 464] on div "Request Rental Inspection" at bounding box center [116, 459] width 130 height 11
click at [99, 220] on button "View Summary" at bounding box center [86, 214] width 108 height 29
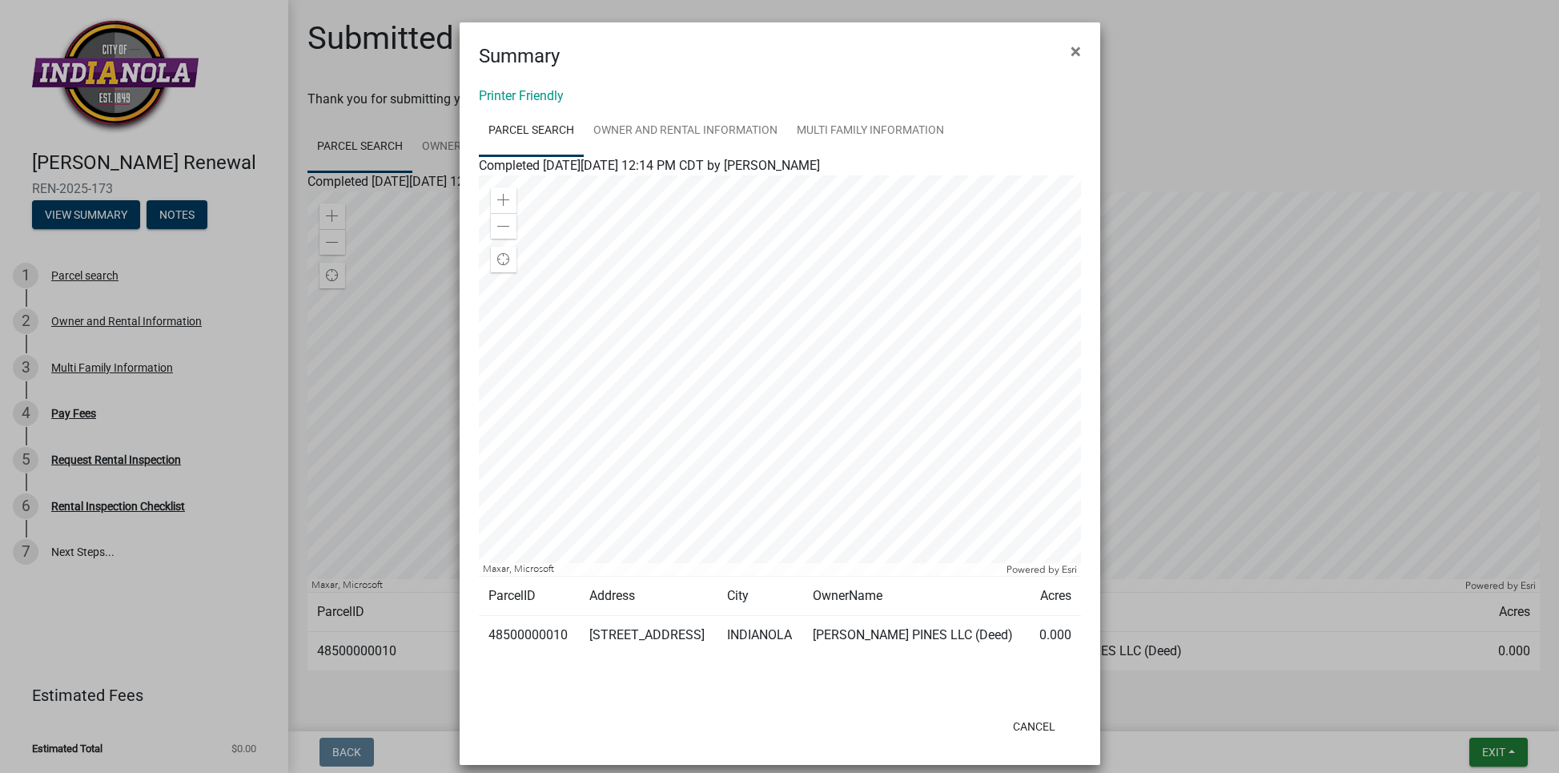
click at [75, 413] on ngb-modal-window "Summary × Printer Friendly Parcel search Owner and Rental Information Multi Fam…" at bounding box center [779, 386] width 1559 height 773
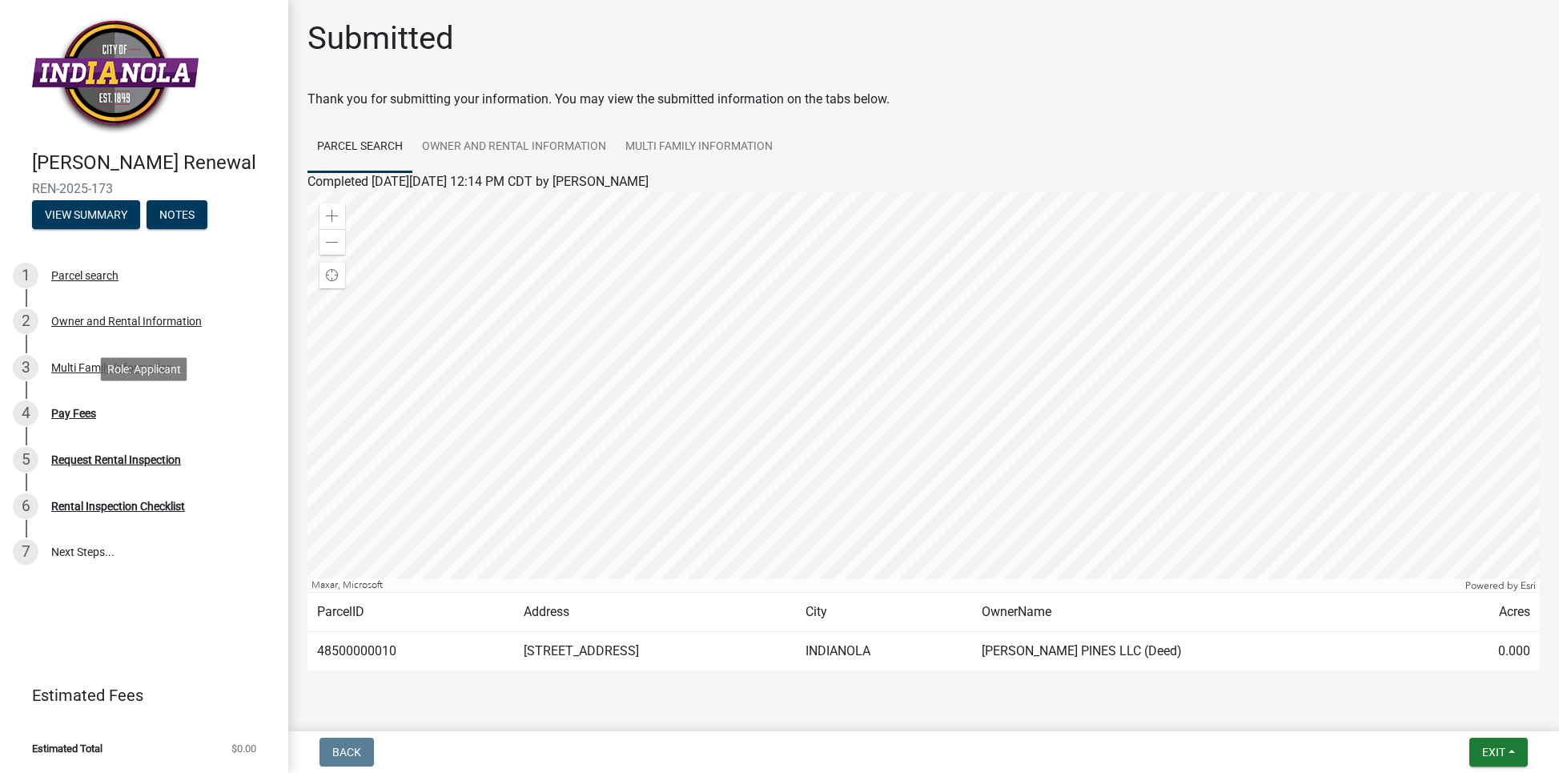
click at [75, 413] on div "Pay Fees" at bounding box center [73, 413] width 45 height 11
click at [110, 464] on div "Request Rental Inspection" at bounding box center [116, 459] width 130 height 11
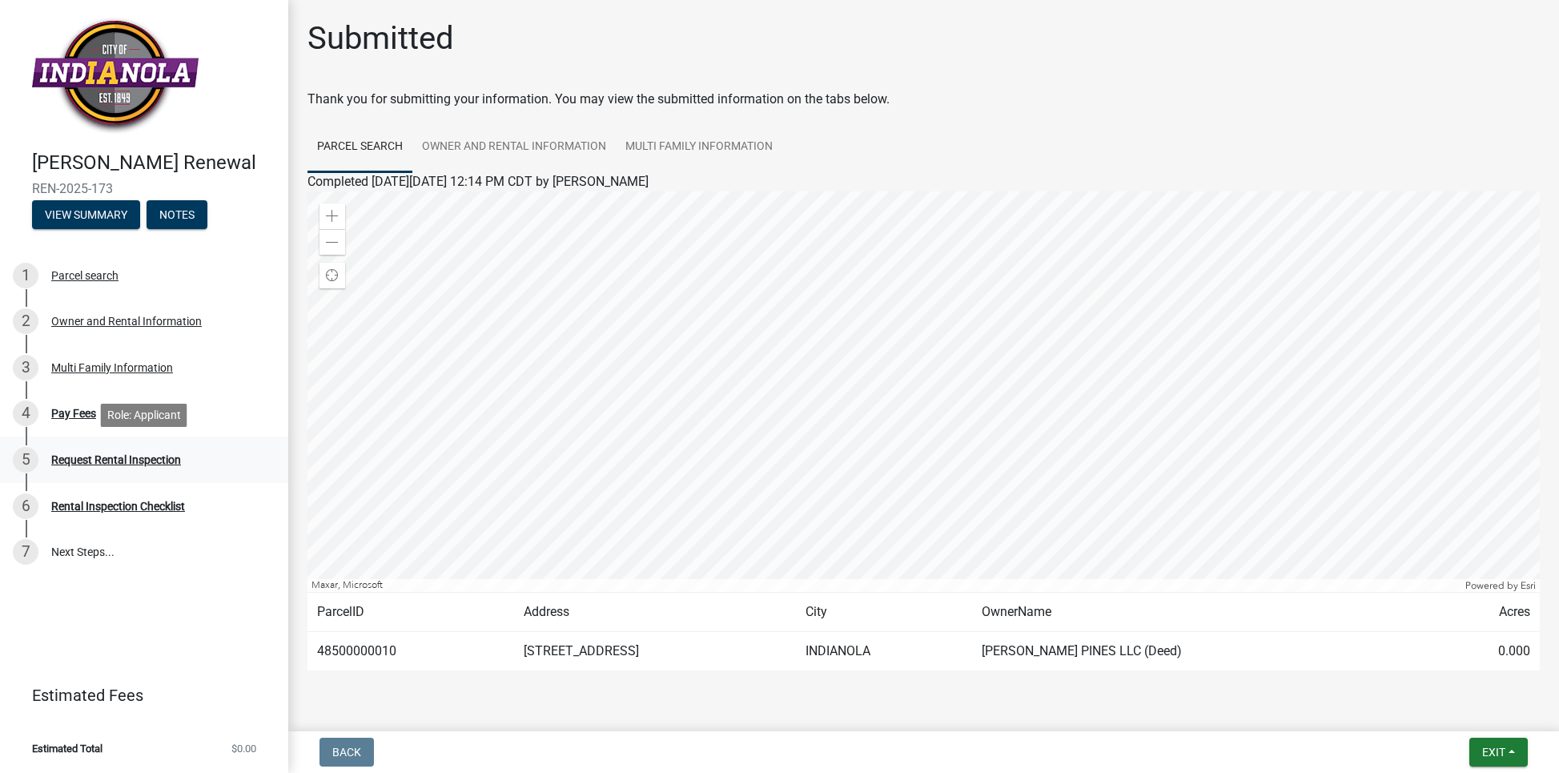
click at [92, 464] on div "Request Rental Inspection" at bounding box center [116, 459] width 130 height 11
click at [93, 464] on div "Request Rental Inspection" at bounding box center [116, 459] width 130 height 11
click at [82, 416] on div "Pay Fees" at bounding box center [73, 413] width 45 height 11
click at [169, 219] on button "Notes" at bounding box center [177, 214] width 61 height 29
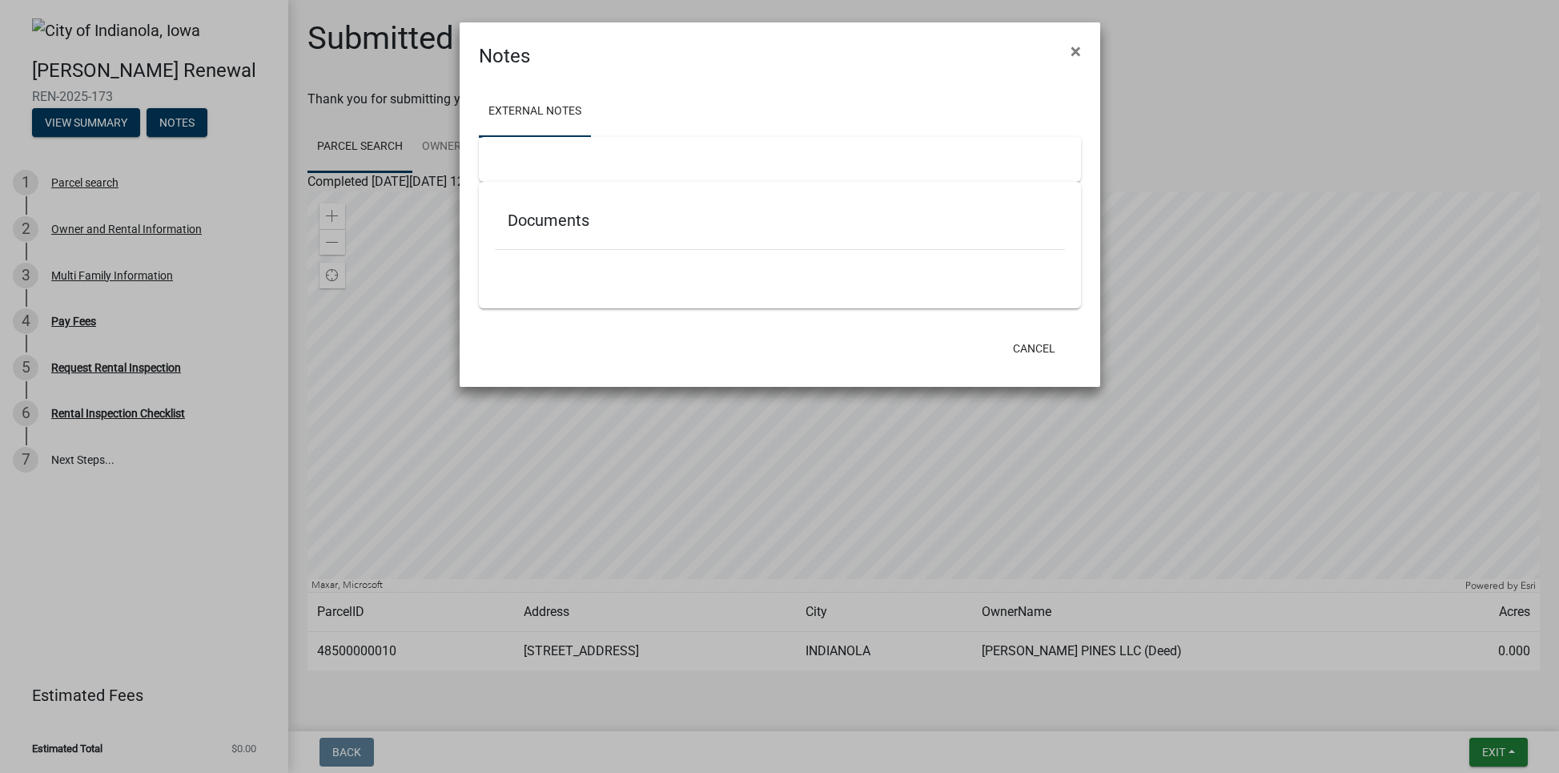
click at [210, 348] on ngb-modal-window "Notes × External Notes Documents Cancel" at bounding box center [779, 386] width 1559 height 773
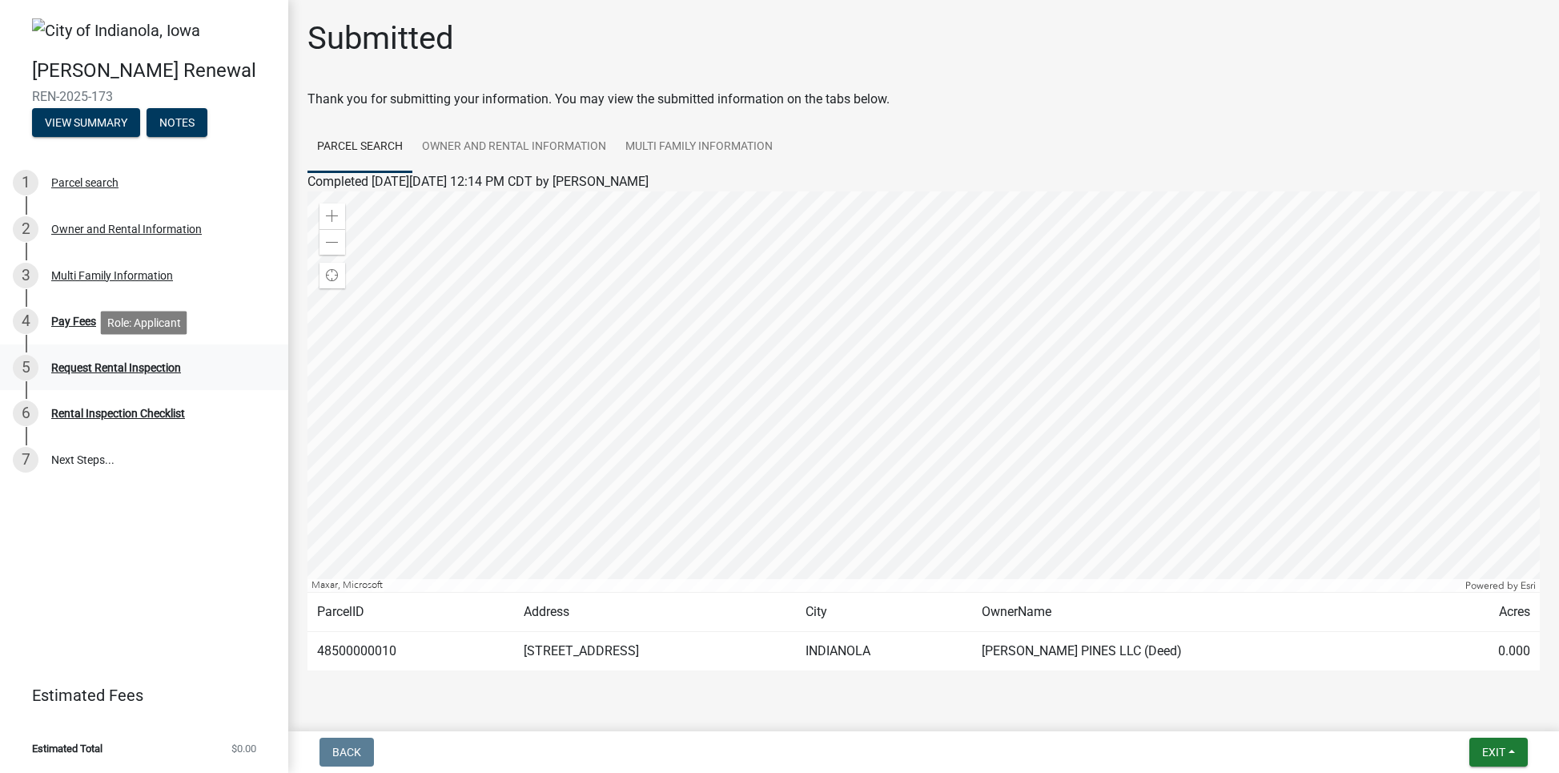
click at [209, 352] on link "5 Request Rental Inspection" at bounding box center [144, 367] width 288 height 46
click at [92, 320] on div "Pay Fees" at bounding box center [73, 321] width 45 height 11
click at [152, 369] on div "Request Rental Inspection" at bounding box center [116, 367] width 130 height 11
click at [93, 370] on div "Request Rental Inspection" at bounding box center [116, 367] width 130 height 11
click at [86, 368] on div "Request Rental Inspection" at bounding box center [116, 367] width 130 height 11
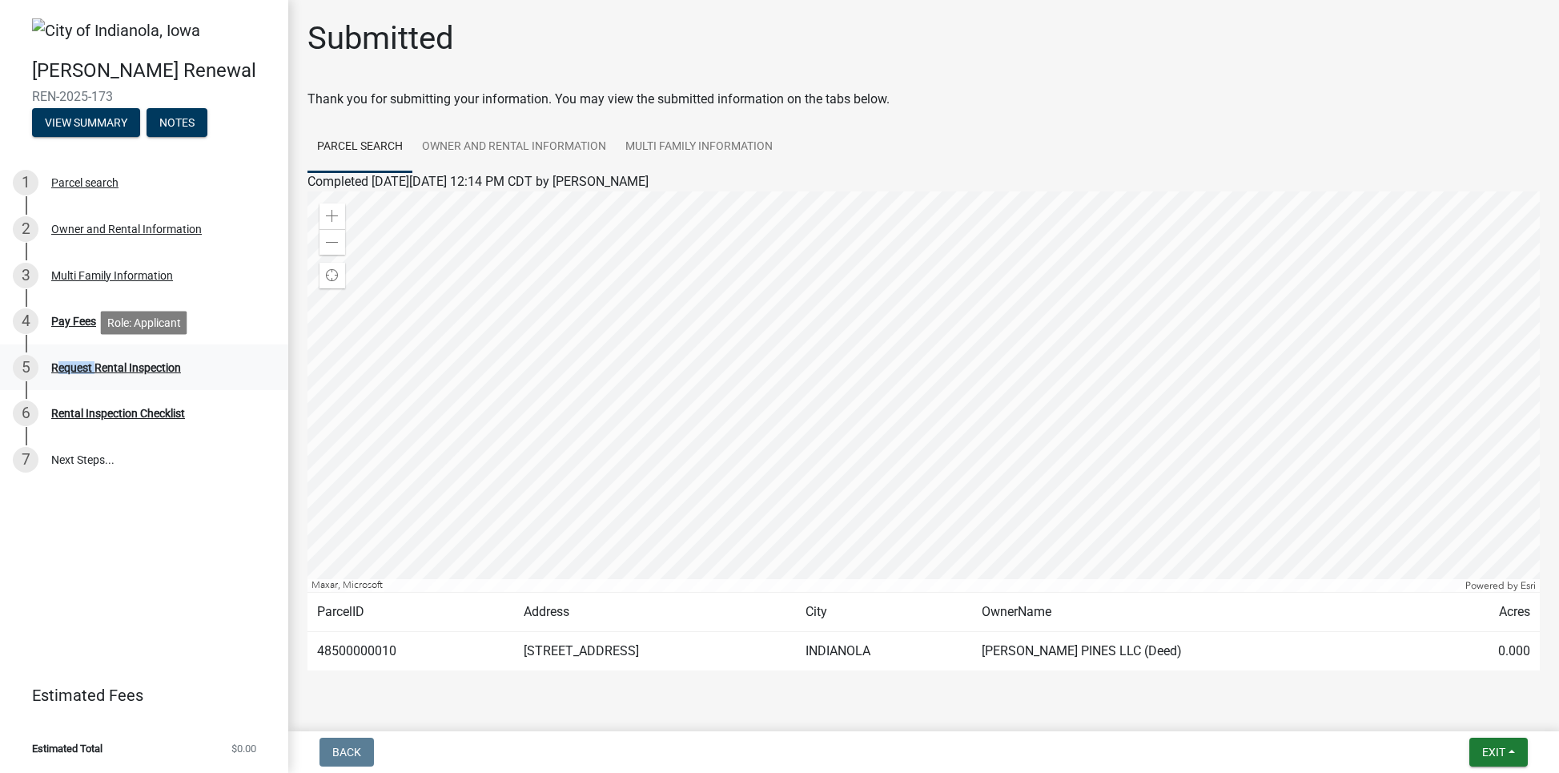
click at [86, 368] on div "Request Rental Inspection" at bounding box center [116, 367] width 130 height 11
click at [74, 409] on div "Rental Inspection Checklist" at bounding box center [118, 413] width 134 height 11
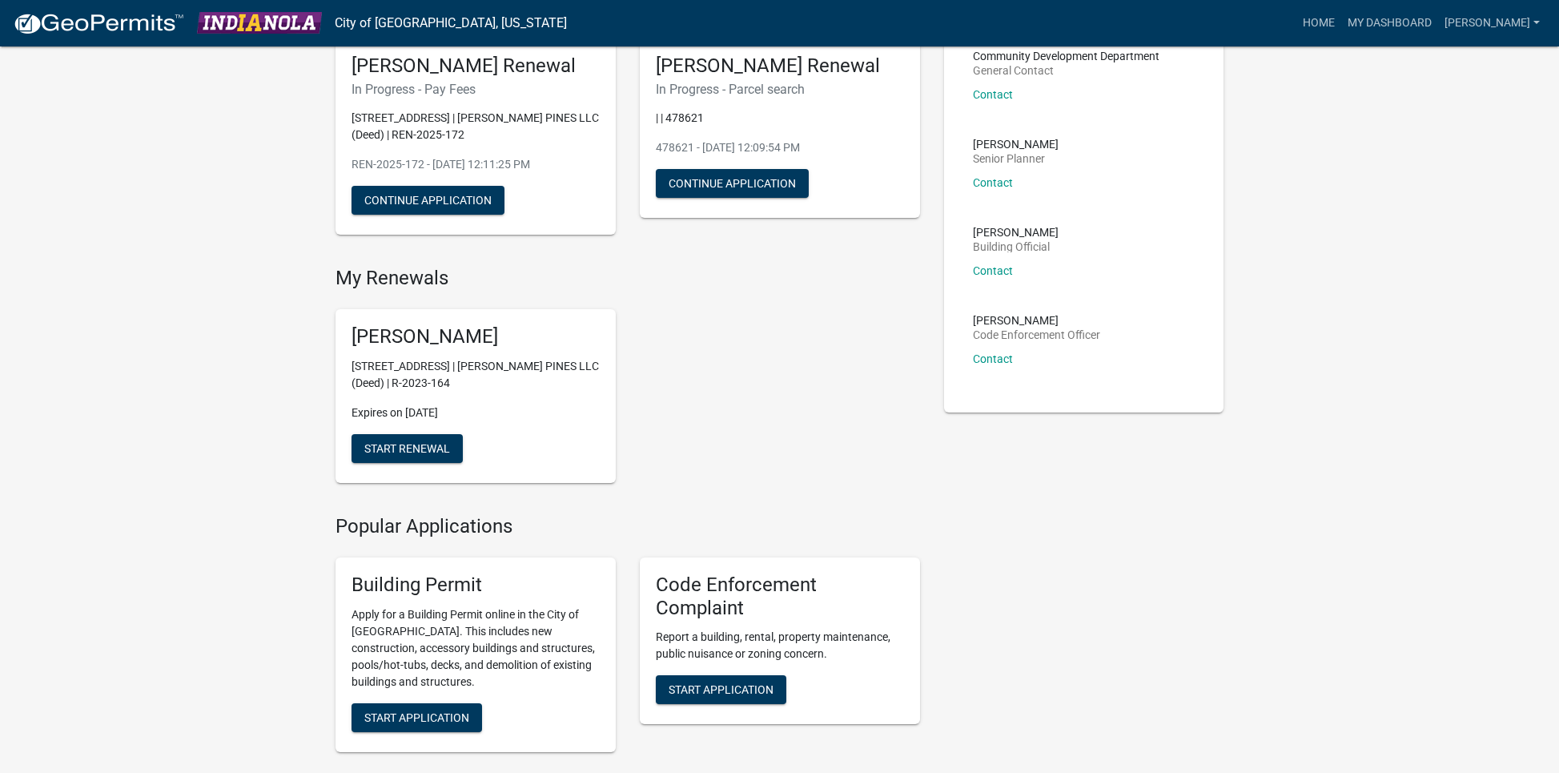
scroll to position [142, 0]
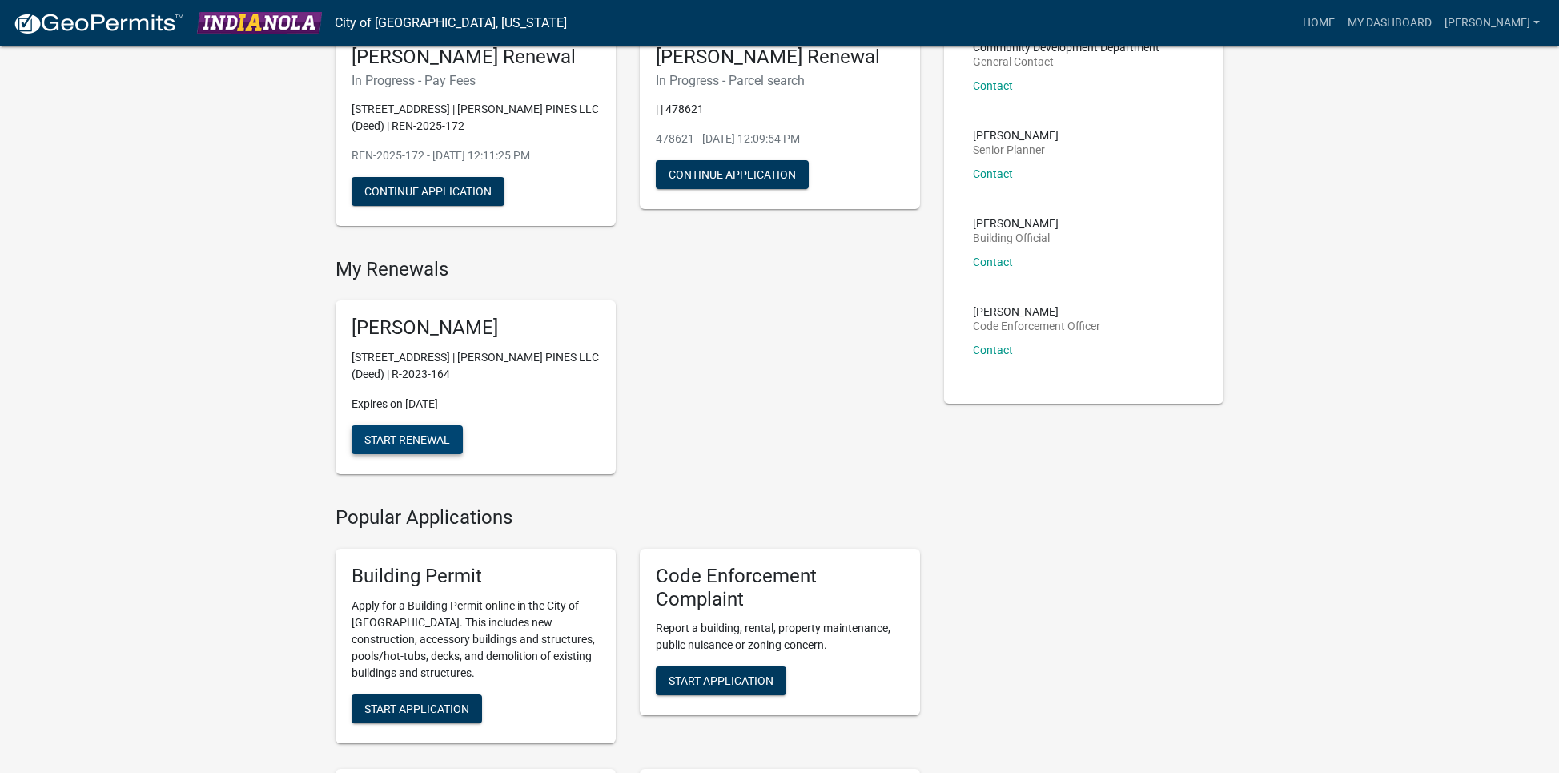
click at [448, 435] on span "Start Renewal" at bounding box center [407, 439] width 86 height 13
